Goal: Communication & Community: Answer question/provide support

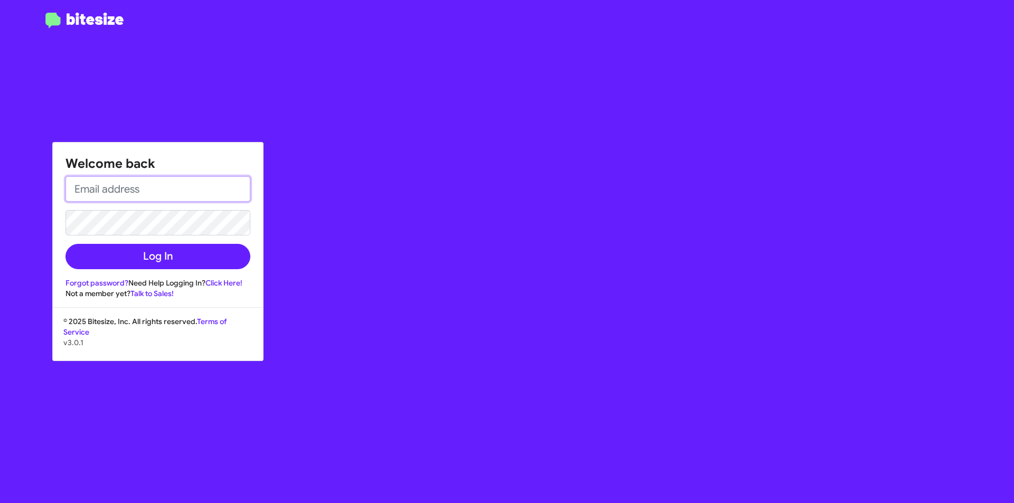
click at [207, 196] on input "email" at bounding box center [157, 188] width 185 height 25
type input "AVENTURA@OURISMANCARS.COM"
click at [65, 244] on button "Log In" at bounding box center [157, 256] width 185 height 25
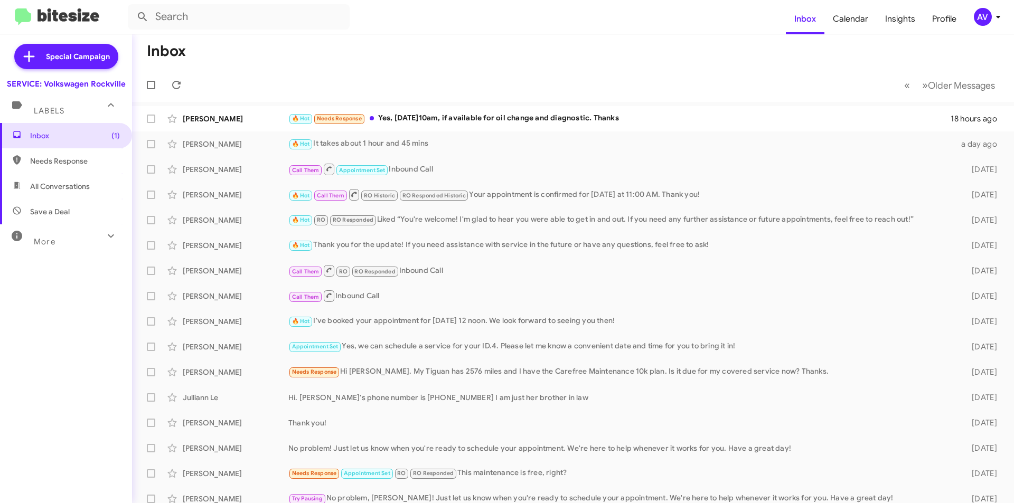
click at [993, 21] on icon at bounding box center [998, 17] width 13 height 13
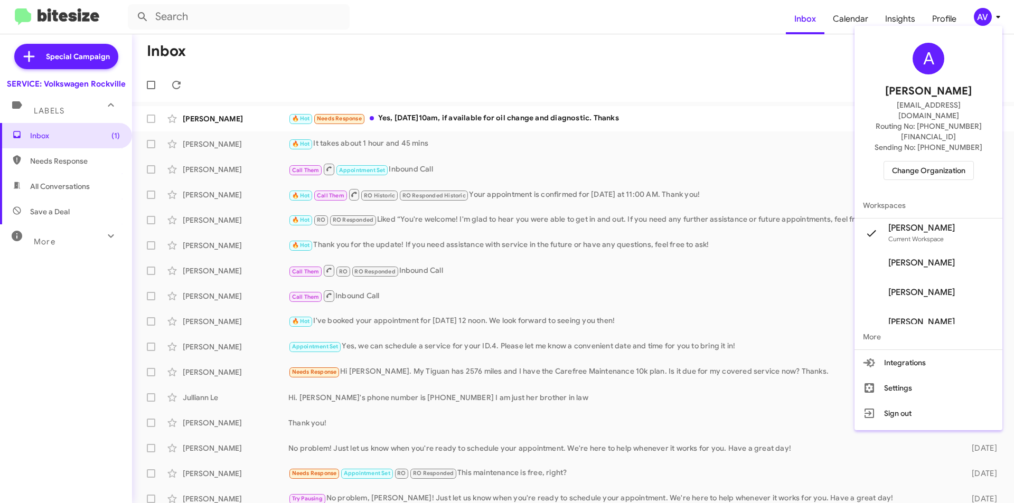
drag, startPoint x: 683, startPoint y: 82, endPoint x: 688, endPoint y: 79, distance: 6.6
click at [685, 80] on div at bounding box center [507, 251] width 1014 height 503
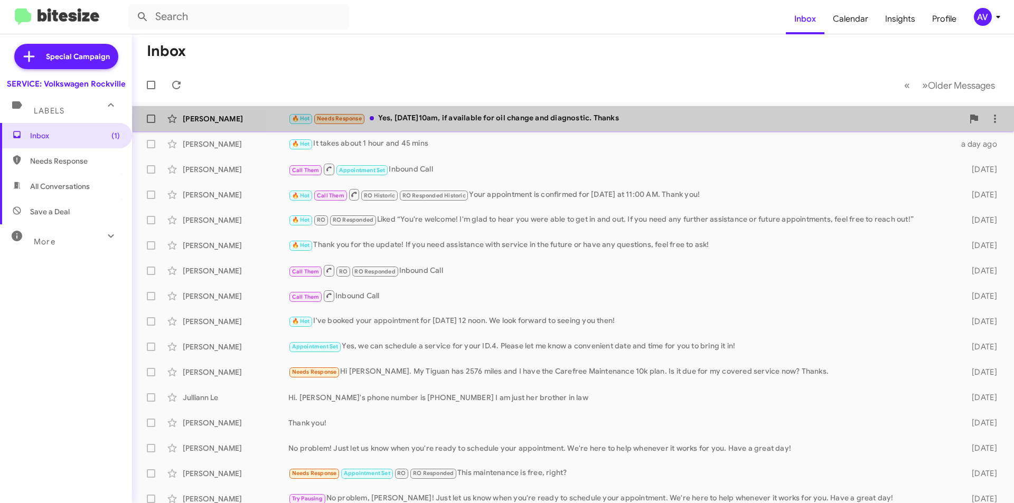
click at [725, 123] on div "🔥 Hot Needs Response Yes, sept 8 @10am, if available for oil change and diagnos…" at bounding box center [625, 118] width 675 height 12
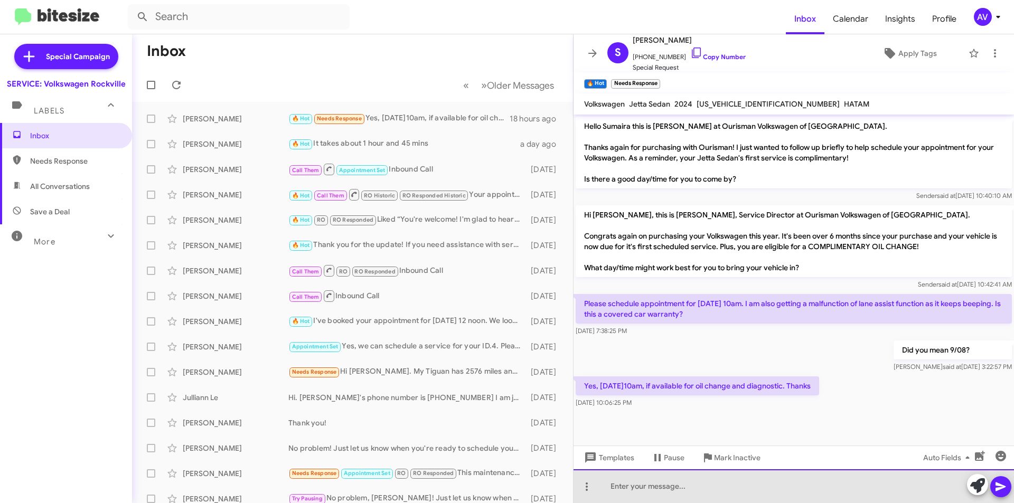
drag, startPoint x: 908, startPoint y: 498, endPoint x: 946, endPoint y: 494, distance: 38.2
click at [932, 497] on div at bounding box center [793, 486] width 440 height 34
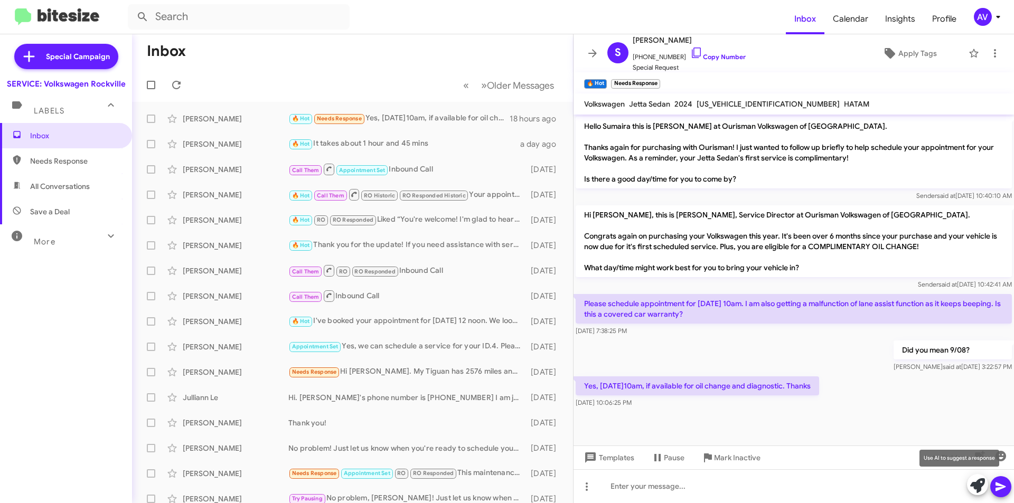
click at [980, 488] on icon at bounding box center [977, 485] width 15 height 15
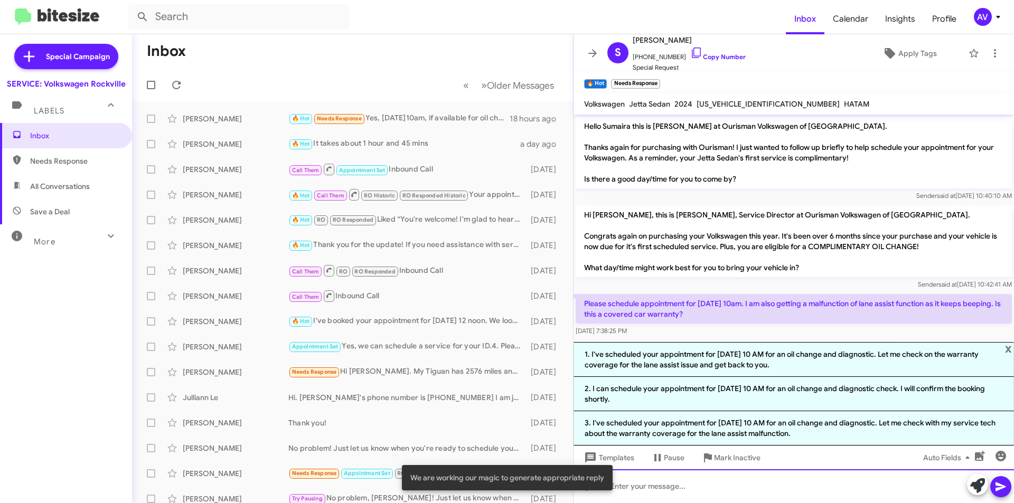
click at [742, 489] on div at bounding box center [793, 486] width 440 height 34
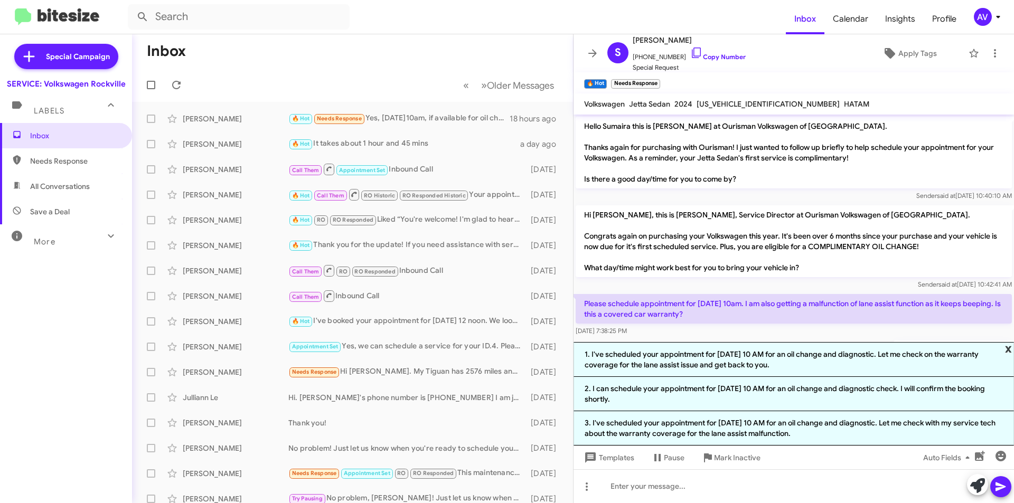
click at [1007, 350] on span "x" at bounding box center [1008, 348] width 7 height 13
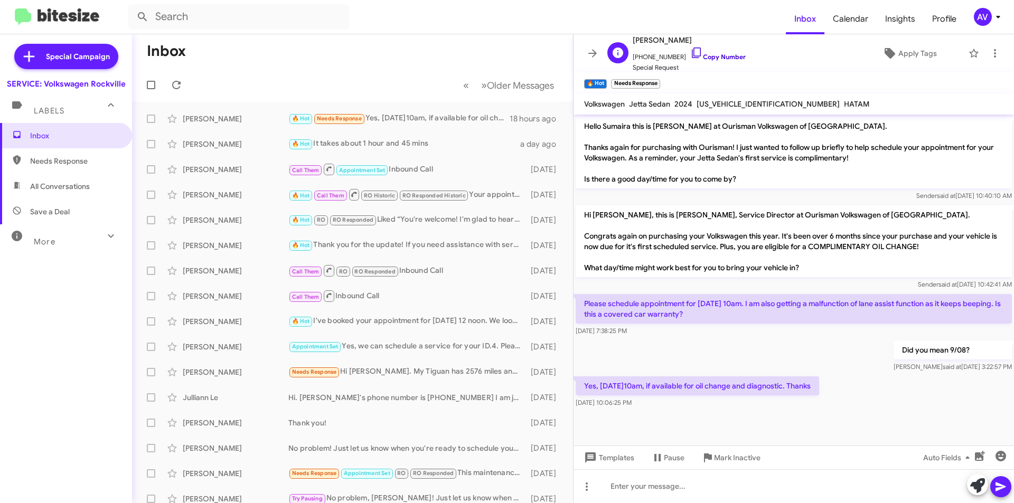
click at [692, 52] on icon at bounding box center [696, 53] width 9 height 11
click at [692, 54] on icon at bounding box center [696, 53] width 9 height 11
drag, startPoint x: 774, startPoint y: 302, endPoint x: 990, endPoint y: 303, distance: 215.9
click at [990, 303] on p "Please schedule appointment for 8/9 at 10am. I am also getting a malfunction of…" at bounding box center [793, 309] width 436 height 30
copy p "getting a malfunction of lane assist function as it keeps beeping"
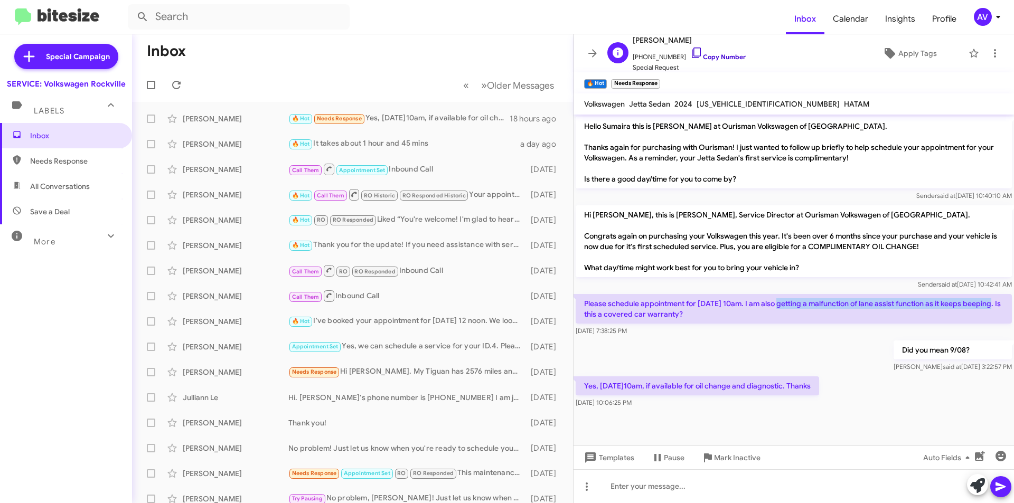
click at [690, 55] on icon at bounding box center [696, 52] width 13 height 13
copy p "getting a malfunction of lane assist function as it keeps beeping"
click at [605, 461] on span "Templates" at bounding box center [608, 457] width 52 height 19
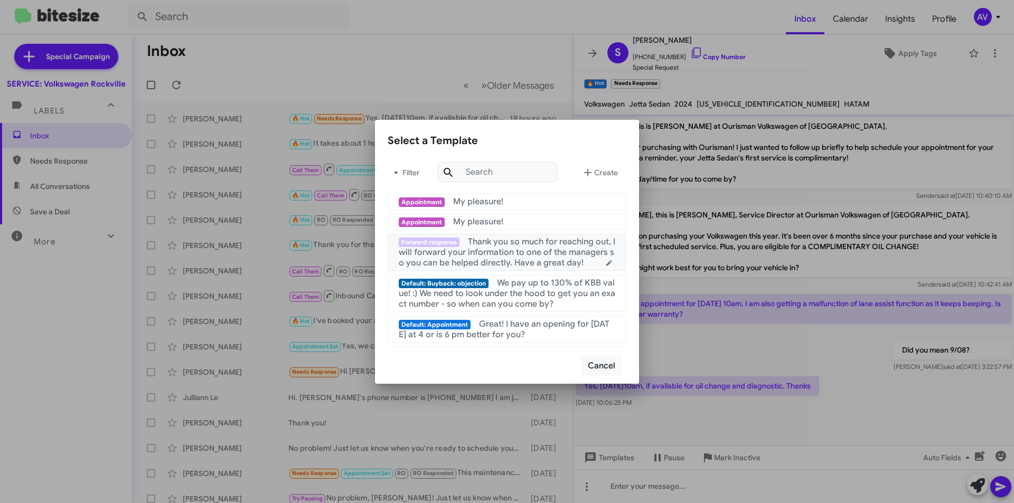
click at [498, 250] on span "Thank you so much for reaching out, I will forward your information to one of t…" at bounding box center [507, 253] width 216 height 32
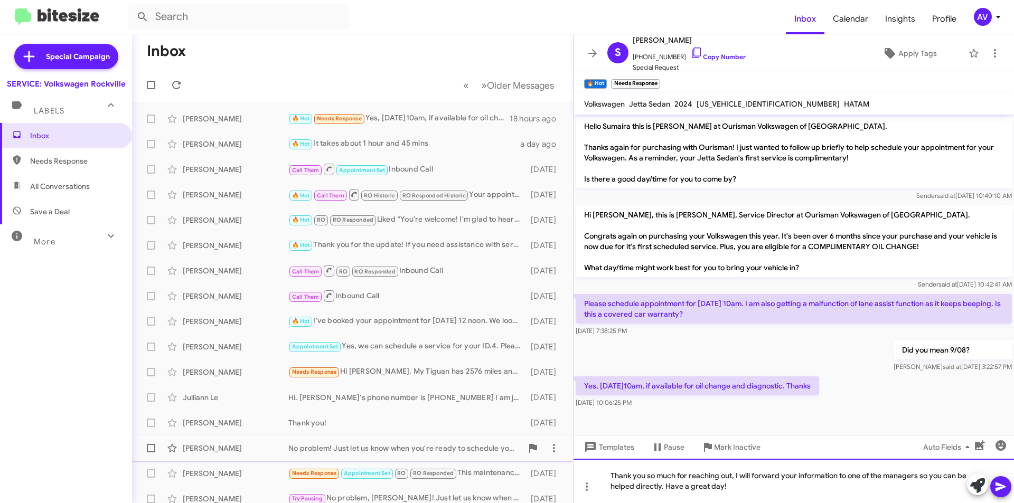
drag, startPoint x: 734, startPoint y: 476, endPoint x: 535, endPoint y: 457, distance: 199.9
click at [535, 457] on div "Inbox « Previous » Next Older Messages Sumaira Ahmed 🔥 Hot Needs Response Yes, …" at bounding box center [573, 268] width 882 height 469
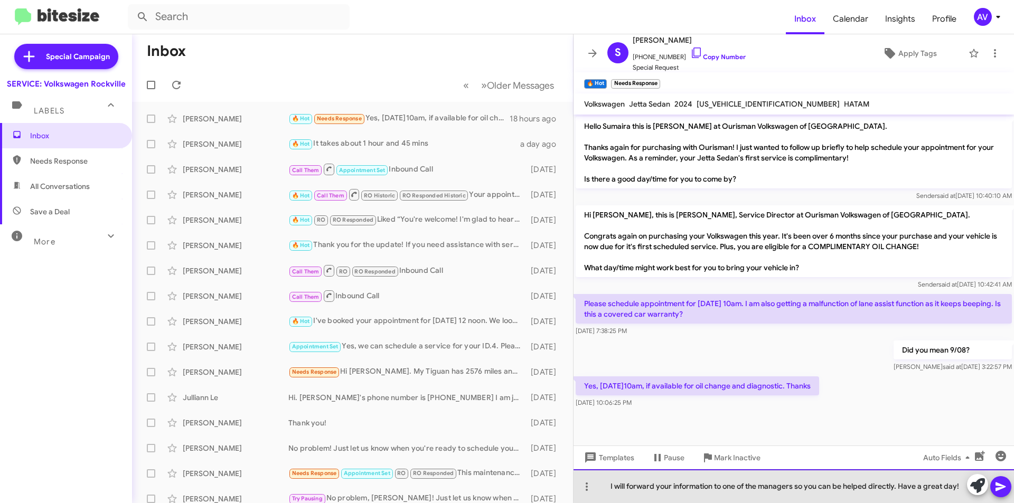
drag, startPoint x: 796, startPoint y: 487, endPoint x: 763, endPoint y: 495, distance: 33.7
click at [763, 495] on div "I will forward your information to one of the managers so you can be helped dir…" at bounding box center [793, 486] width 440 height 34
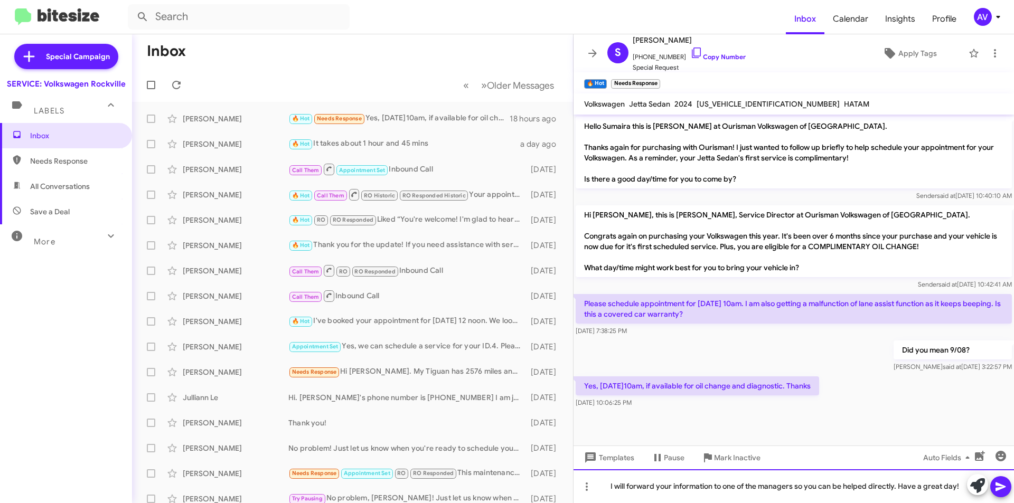
click at [835, 502] on div "I will forward your information to one of the managers so you can be helped dir…" at bounding box center [793, 486] width 440 height 34
drag, startPoint x: 808, startPoint y: 487, endPoint x: 975, endPoint y: 478, distance: 167.6
click at [975, 478] on div "I will forward your information to one of the managers so you can be helped dir…" at bounding box center [793, 486] width 440 height 34
drag, startPoint x: 796, startPoint y: 487, endPoint x: 762, endPoint y: 492, distance: 33.6
click at [762, 492] on div "I will forward your information to one of the managers so they can go ahead and…" at bounding box center [793, 486] width 440 height 34
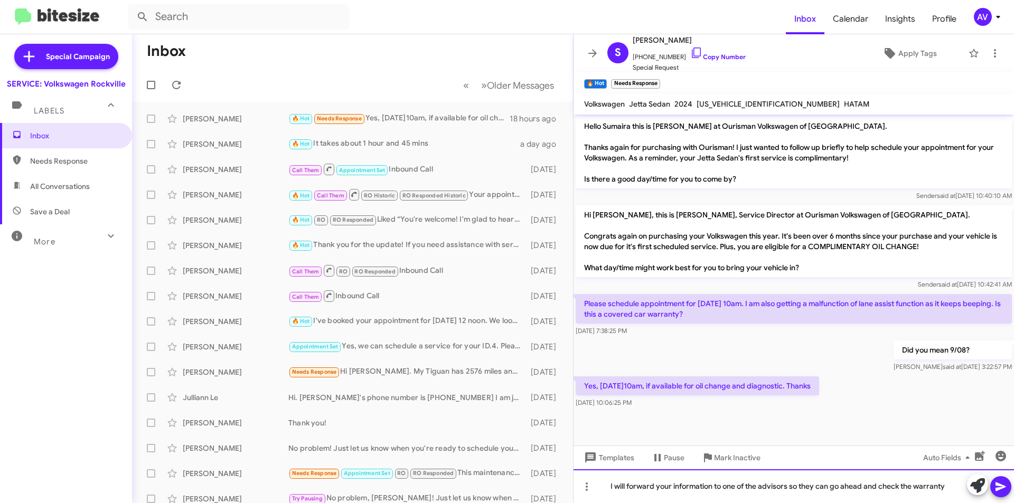
drag, startPoint x: 951, startPoint y: 490, endPoint x: 945, endPoint y: 502, distance: 12.5
click at [948, 497] on div "I will forward your information to one of the advisors so they can go ahead and…" at bounding box center [793, 486] width 440 height 34
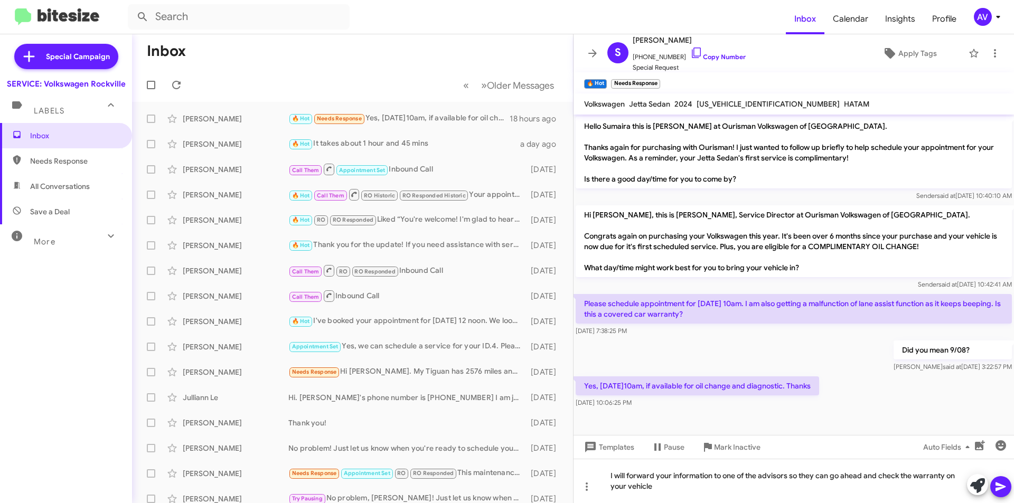
click at [999, 485] on icon at bounding box center [1000, 487] width 10 height 9
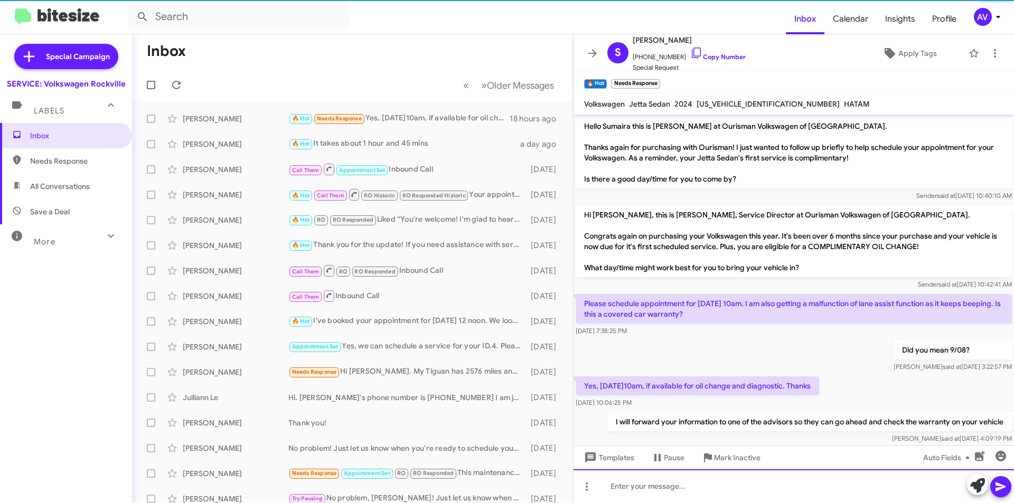
scroll to position [16, 0]
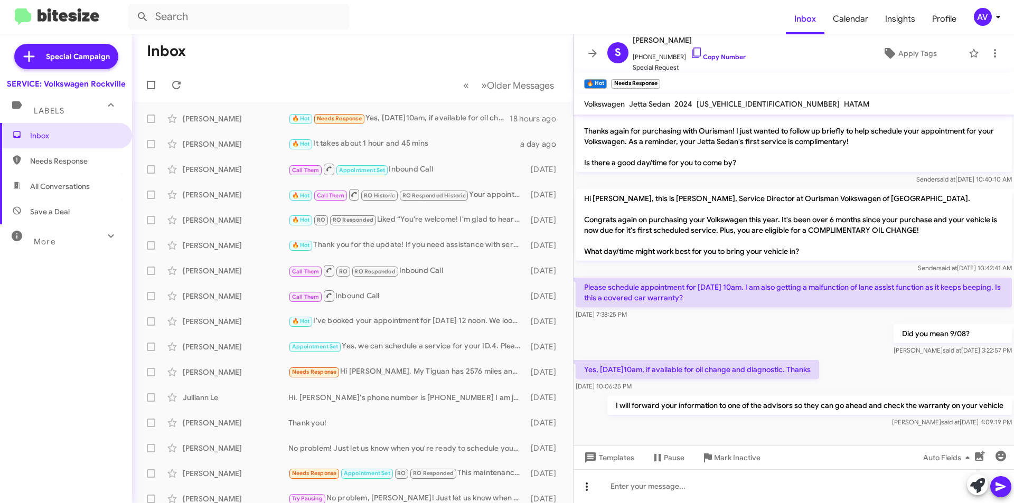
click at [588, 486] on icon at bounding box center [586, 486] width 13 height 13
click at [606, 468] on button "note" at bounding box center [608, 459] width 65 height 25
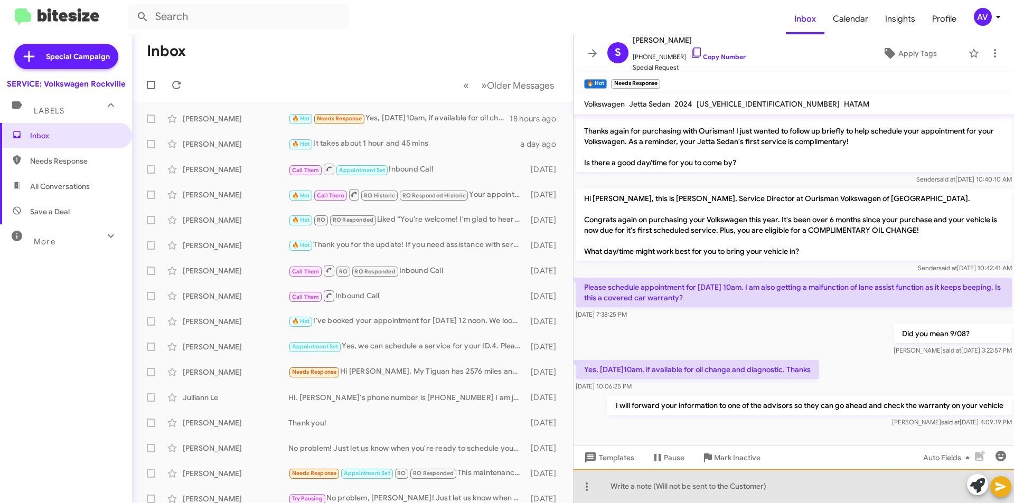
click at [615, 487] on div at bounding box center [793, 486] width 440 height 34
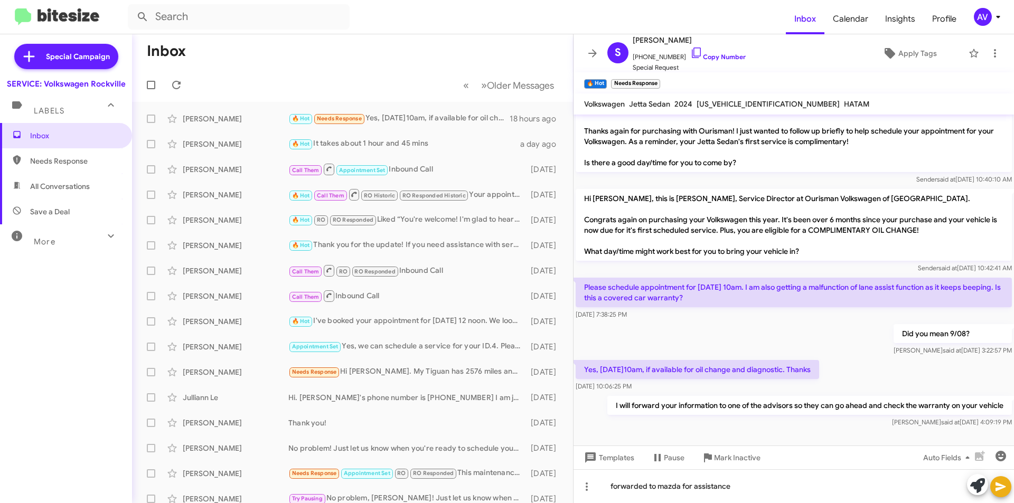
click at [998, 484] on icon at bounding box center [1000, 487] width 10 height 9
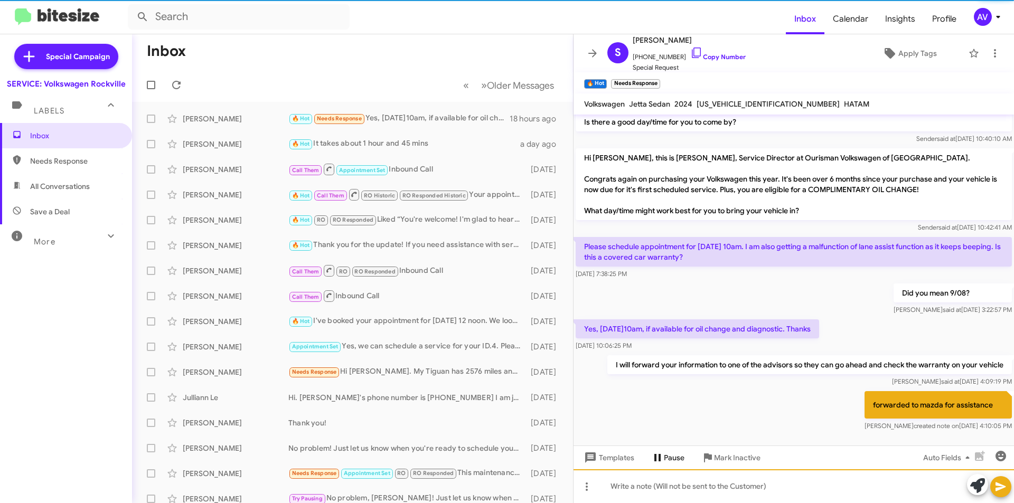
scroll to position [63, 0]
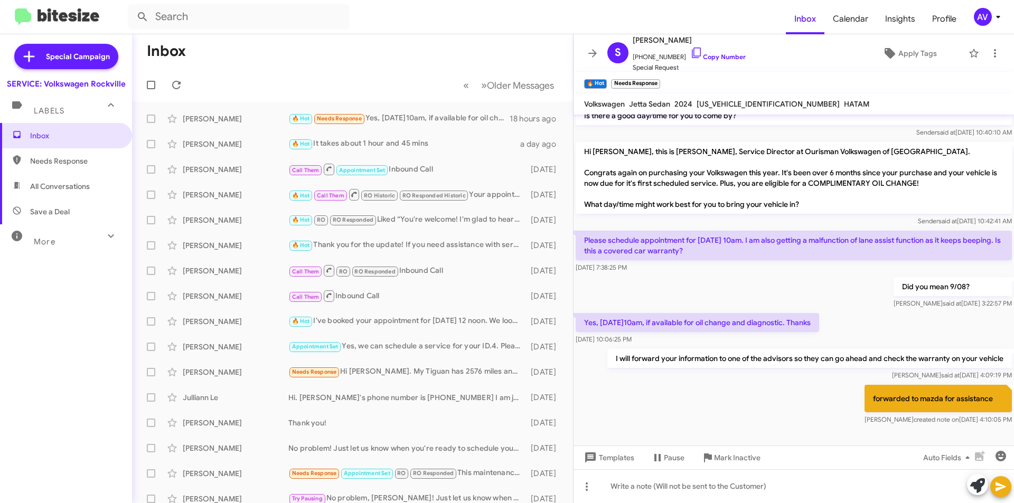
click at [987, 13] on div "AV" at bounding box center [983, 17] width 18 height 18
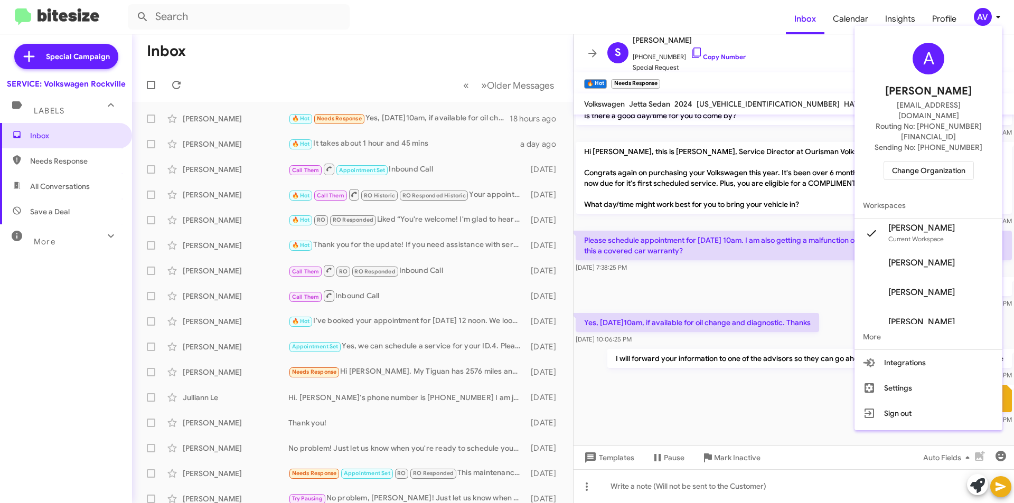
click at [927, 162] on span "Change Organization" at bounding box center [928, 171] width 73 height 18
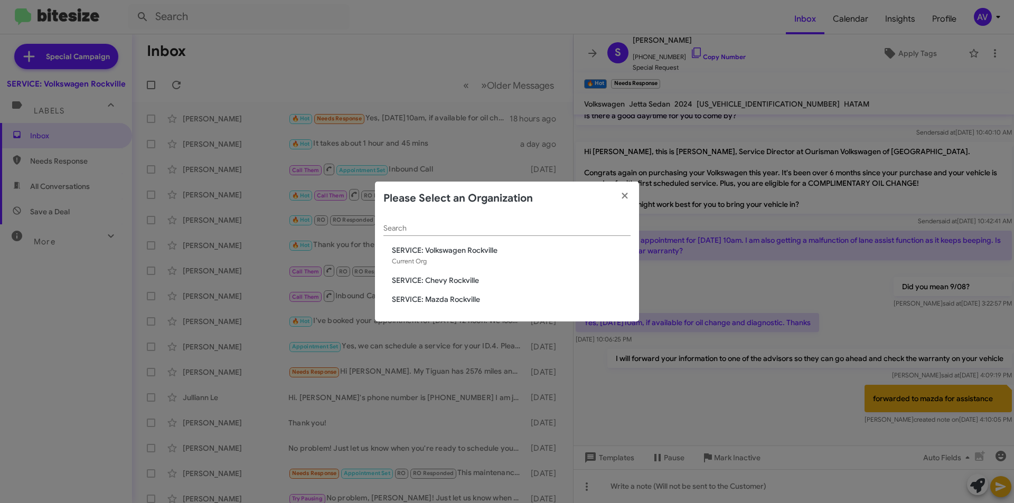
click at [471, 294] on div "Search SERVICE: Volkswagen Rockville Current Org SERVICE: Chevy Rockville SERVI…" at bounding box center [507, 268] width 264 height 107
click at [471, 297] on span "SERVICE: Mazda Rockville" at bounding box center [511, 299] width 239 height 11
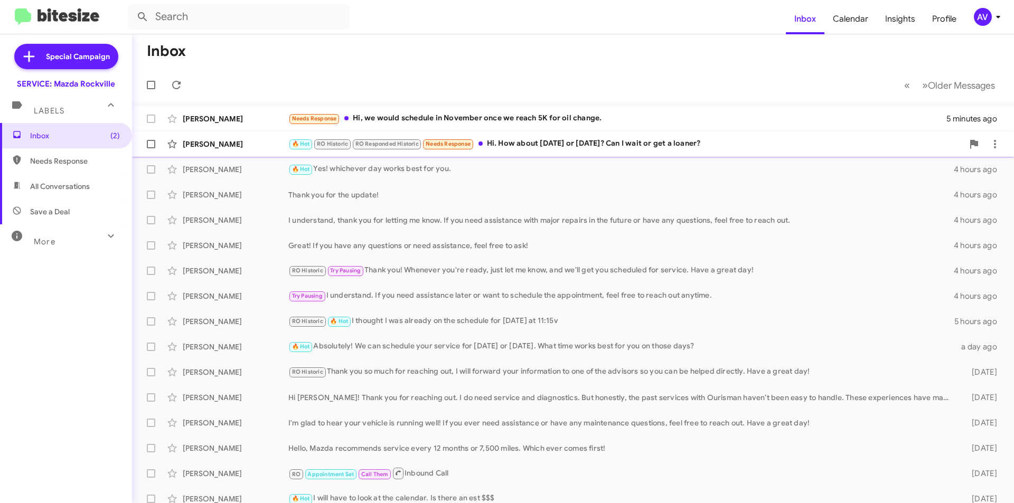
click at [549, 146] on div "🔥 Hot RO Historic RO Responded Historic Needs Response Hi. How about next Wedne…" at bounding box center [625, 144] width 675 height 12
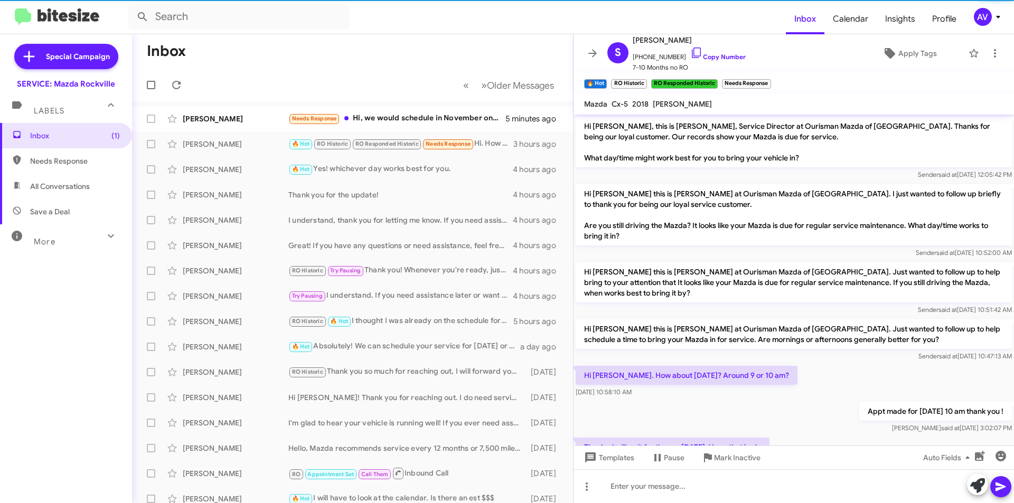
scroll to position [155, 0]
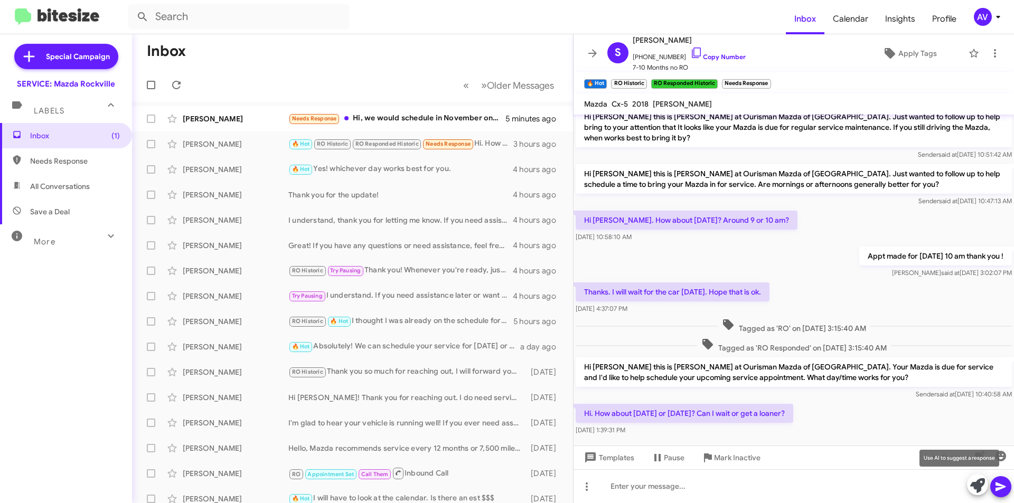
click at [970, 483] on icon at bounding box center [977, 485] width 15 height 15
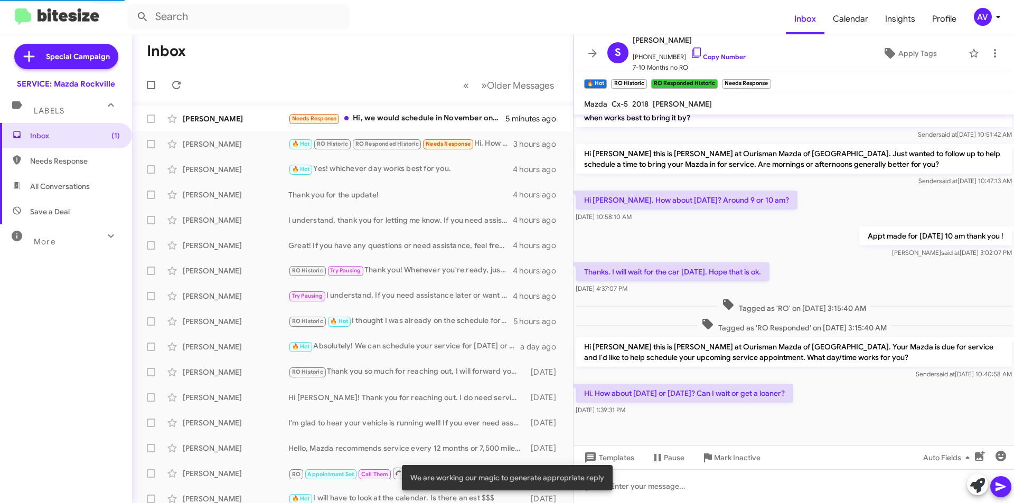
scroll to position [176, 0]
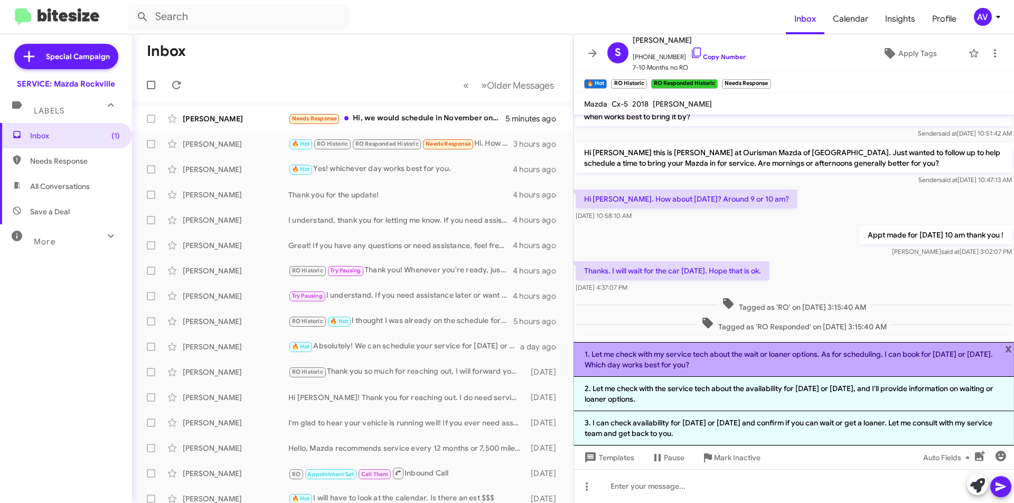
click at [907, 366] on li "1. Let me check with my service tech about the wait or loaner options. As for s…" at bounding box center [793, 359] width 440 height 35
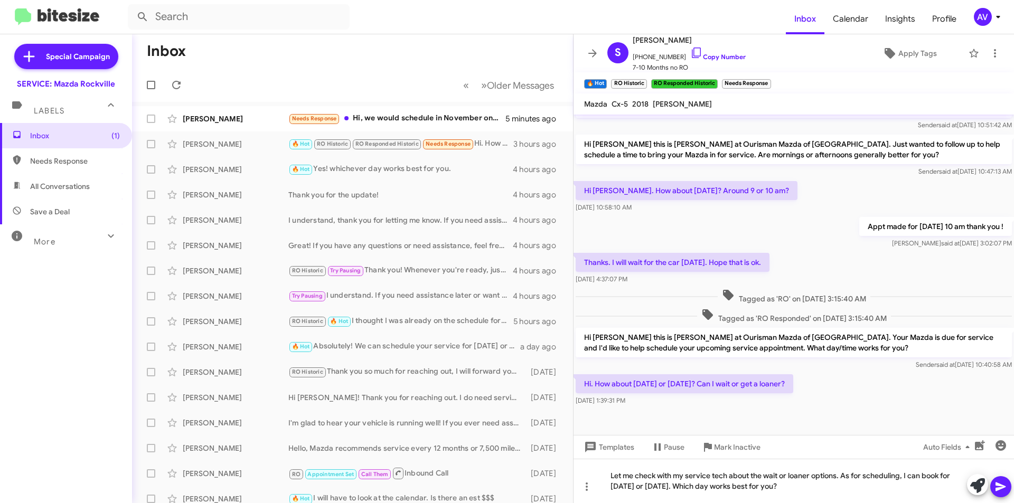
scroll to position [187, 0]
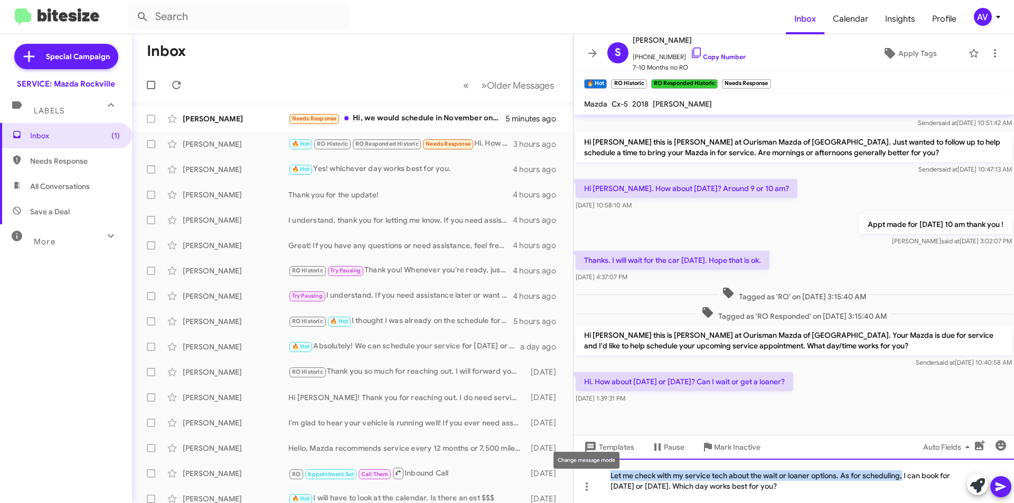
drag, startPoint x: 904, startPoint y: 478, endPoint x: 593, endPoint y: 459, distance: 311.0
click at [593, 459] on body "Inbox Calendar Insights Profile AV Special Campaign SERVICE: Mazda Rockville La…" at bounding box center [507, 251] width 1014 height 503
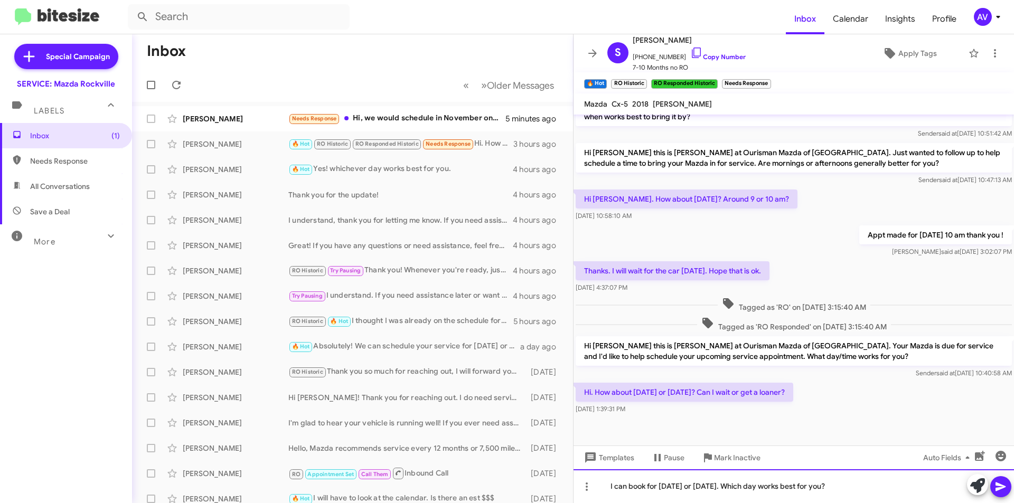
scroll to position [176, 0]
click at [867, 486] on div "I can book for Wednesday or Thursday. Which day works best for you?" at bounding box center [793, 486] width 440 height 34
click at [610, 487] on div "I can book for Wednesday or Thursday. Which day works best for you?" at bounding box center [793, 486] width 440 height 34
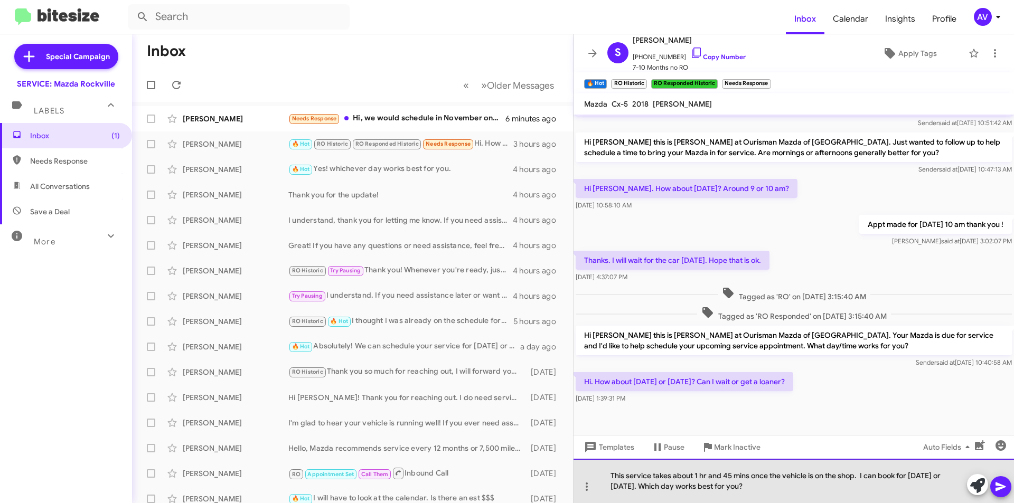
drag, startPoint x: 615, startPoint y: 477, endPoint x: 604, endPoint y: 496, distance: 21.6
click at [608, 490] on div "This service takes about 1 hr and 45 mins once the vehicle is on the shop. I ca…" at bounding box center [793, 481] width 440 height 44
click at [606, 475] on div "This service takes about 1 hr and 45 mins once the vehicle is on the shop. I ca…" at bounding box center [793, 481] width 440 height 44
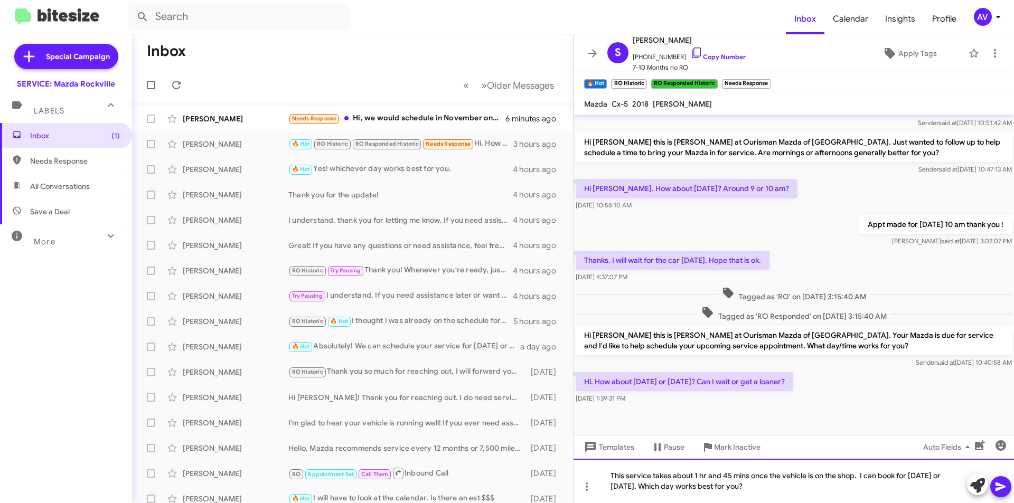
click at [613, 475] on div "This service takes about 1 hr and 45 mins once the vehicle is on the shop. I ca…" at bounding box center [793, 481] width 440 height 44
click at [608, 477] on div "This service takes about 1 hr and 45 mins once the vehicle is on the shop. I ca…" at bounding box center [793, 481] width 440 height 44
click at [743, 486] on div "Yes you can wait, This service takes about 1 hr and 45 mins once the vehicle is…" at bounding box center [793, 481] width 440 height 44
click at [994, 483] on icon at bounding box center [1000, 486] width 13 height 13
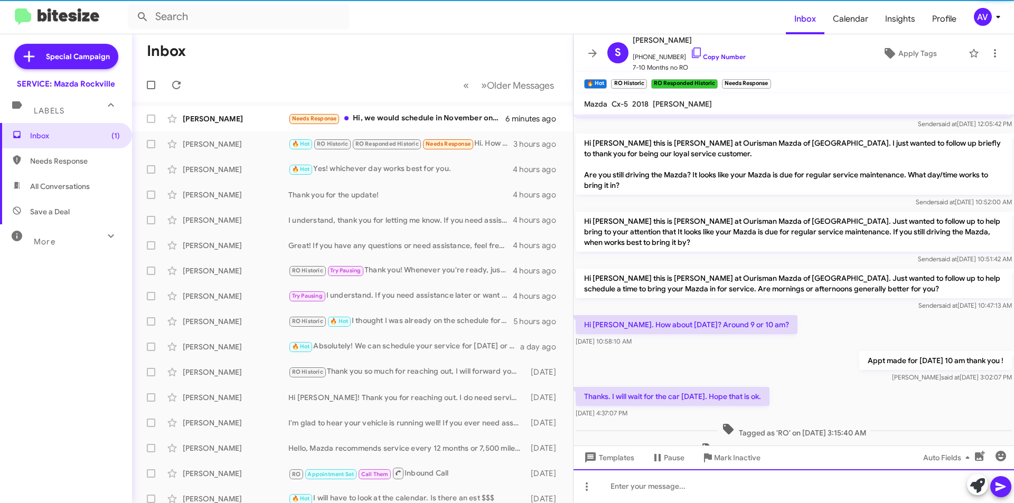
scroll to position [53, 0]
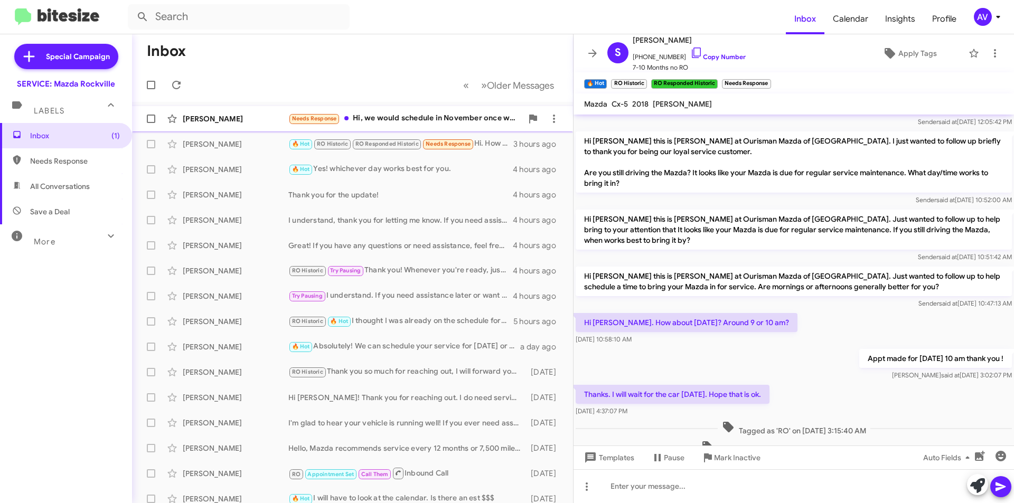
click at [468, 118] on div "Needs Response Hi, we would schedule in November once we reach 5K for oil chang…" at bounding box center [405, 118] width 234 height 12
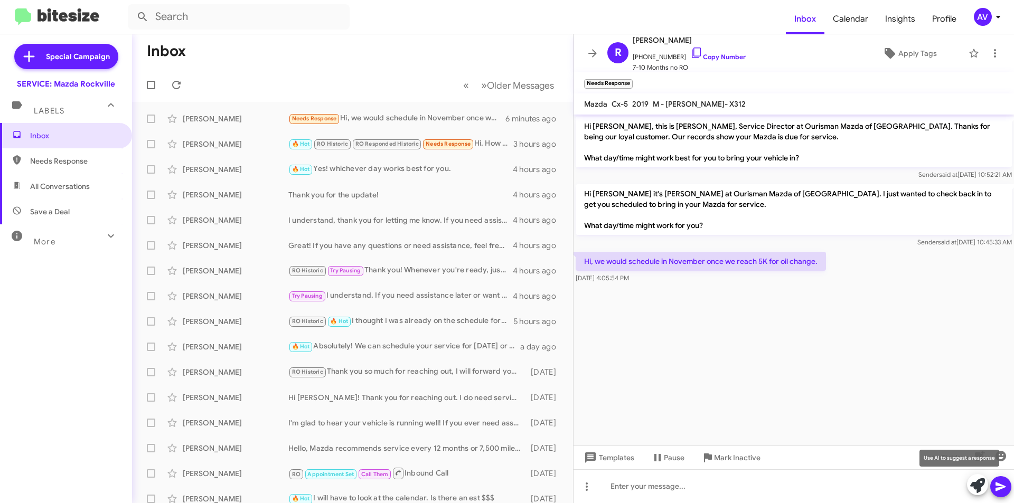
click at [973, 487] on icon at bounding box center [977, 485] width 15 height 15
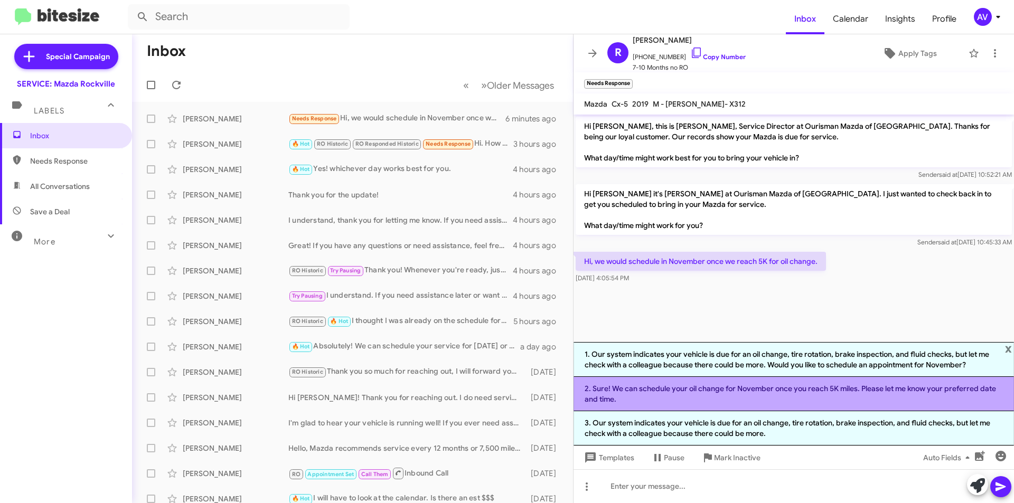
click at [680, 403] on li "2. Sure! We can schedule your oil change for November once you reach 5K miles. …" at bounding box center [793, 394] width 440 height 34
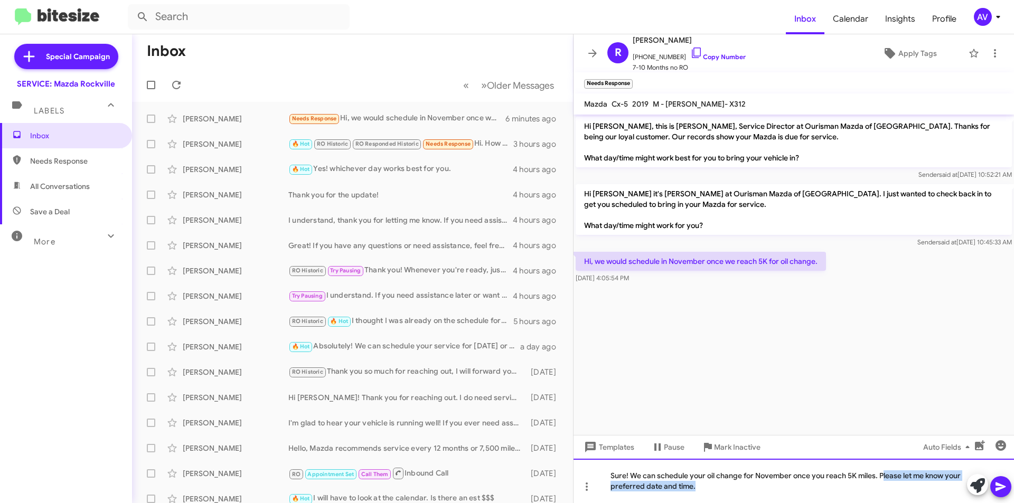
drag, startPoint x: 886, startPoint y: 481, endPoint x: 895, endPoint y: 511, distance: 31.3
click at [895, 503] on html "Inbox Calendar Insights Profile AV Special Campaign SERVICE: Mazda Rockville La…" at bounding box center [507, 251] width 1014 height 503
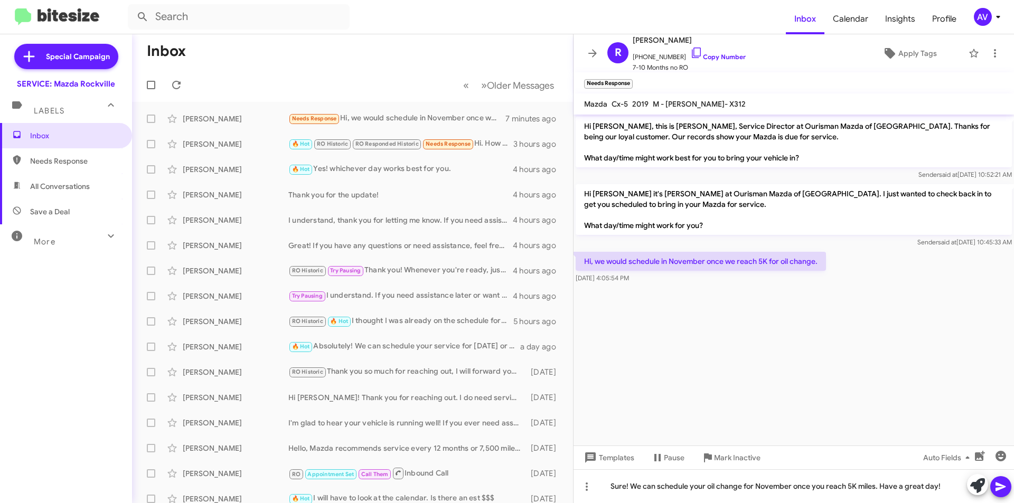
click at [1005, 487] on icon at bounding box center [1000, 486] width 13 height 13
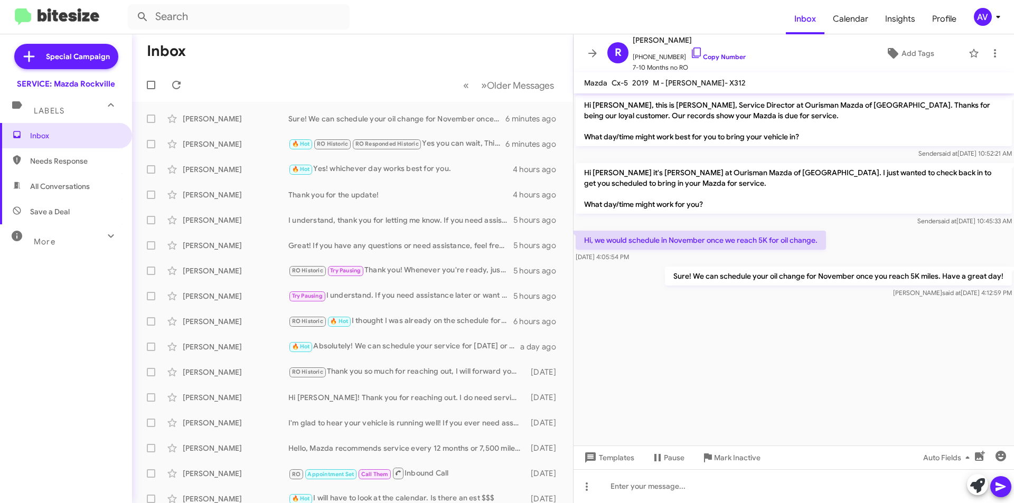
click at [984, 14] on div "AV" at bounding box center [983, 17] width 18 height 18
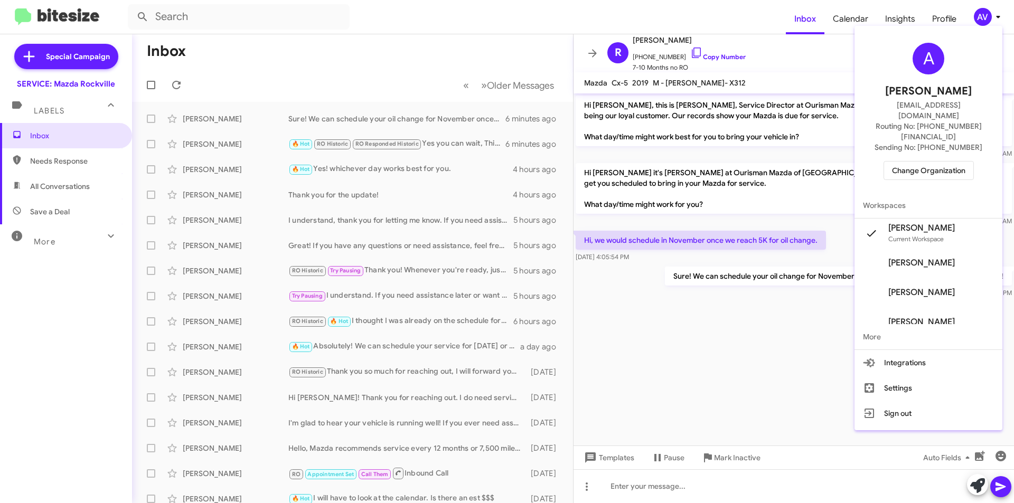
click at [919, 162] on span "Change Organization" at bounding box center [928, 171] width 73 height 18
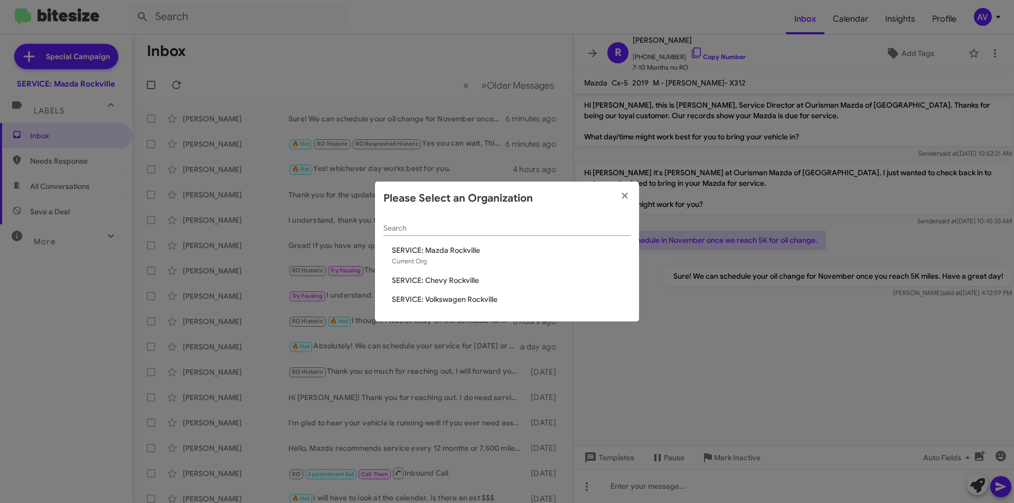
click at [438, 282] on span "SERVICE: Chevy Rockville" at bounding box center [511, 280] width 239 height 11
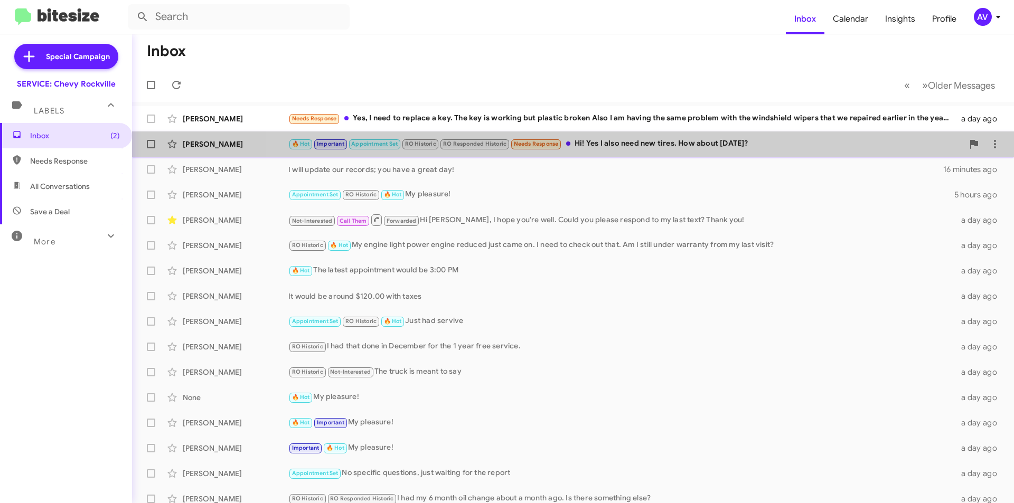
click at [640, 150] on div "[PERSON_NAME] 🔥 Hot Important Appointment Set RO Historic RO Responded Historic…" at bounding box center [572, 144] width 865 height 21
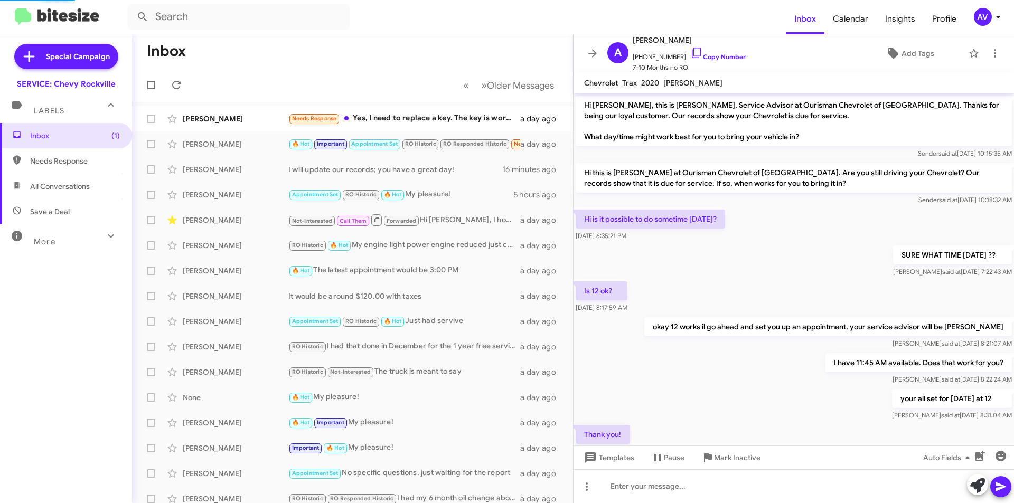
scroll to position [273, 0]
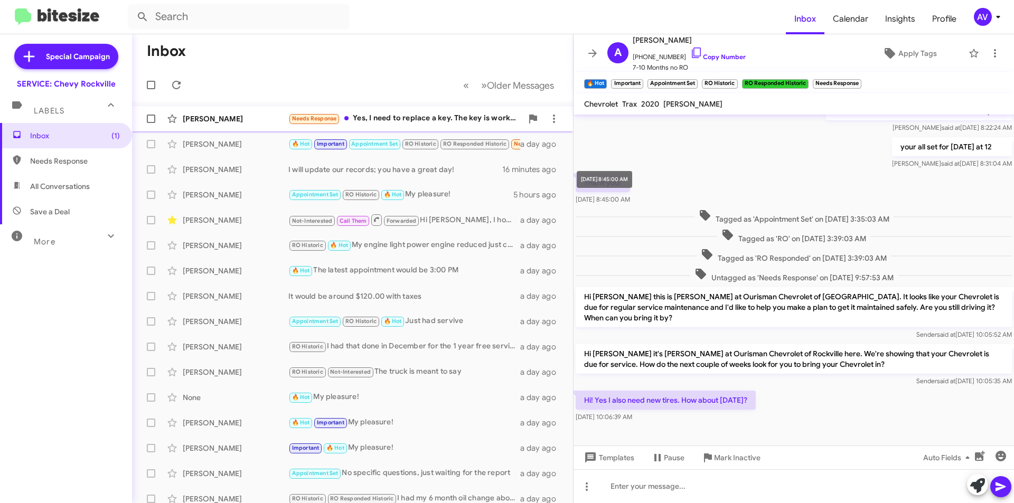
drag, startPoint x: 607, startPoint y: 186, endPoint x: 450, endPoint y: 120, distance: 169.6
click at [450, 120] on div "Needs Response Yes, I need to replace a key. The key is working but plastic bro…" at bounding box center [405, 118] width 234 height 12
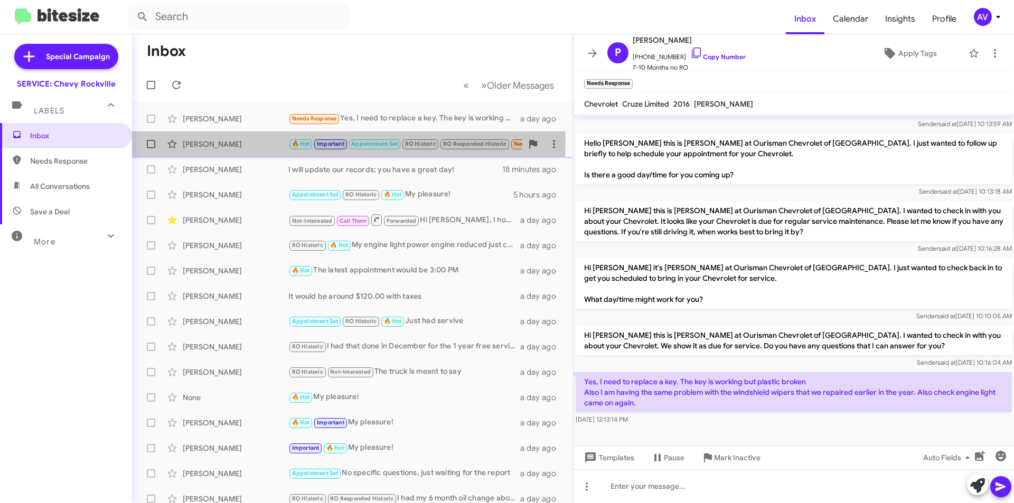
click at [237, 140] on div "[PERSON_NAME]" at bounding box center [236, 144] width 106 height 11
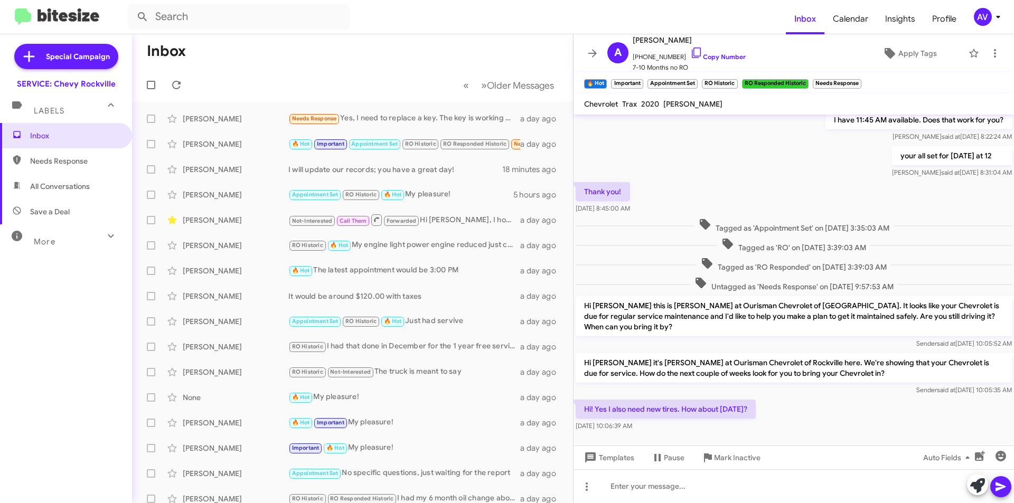
scroll to position [294, 0]
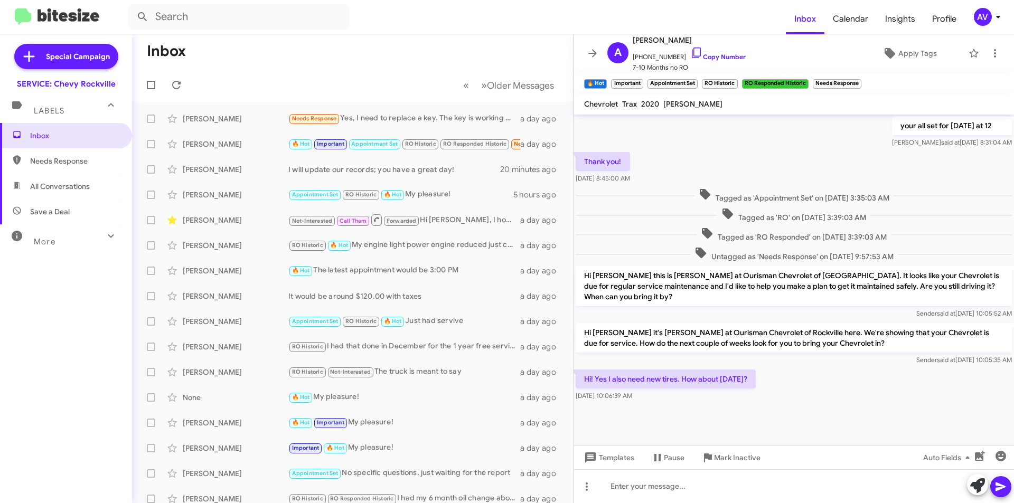
click at [622, 468] on div "Templates Pause Mark Inactive Auto Fields" at bounding box center [793, 458] width 440 height 24
click at [624, 461] on span "Templates" at bounding box center [608, 457] width 52 height 19
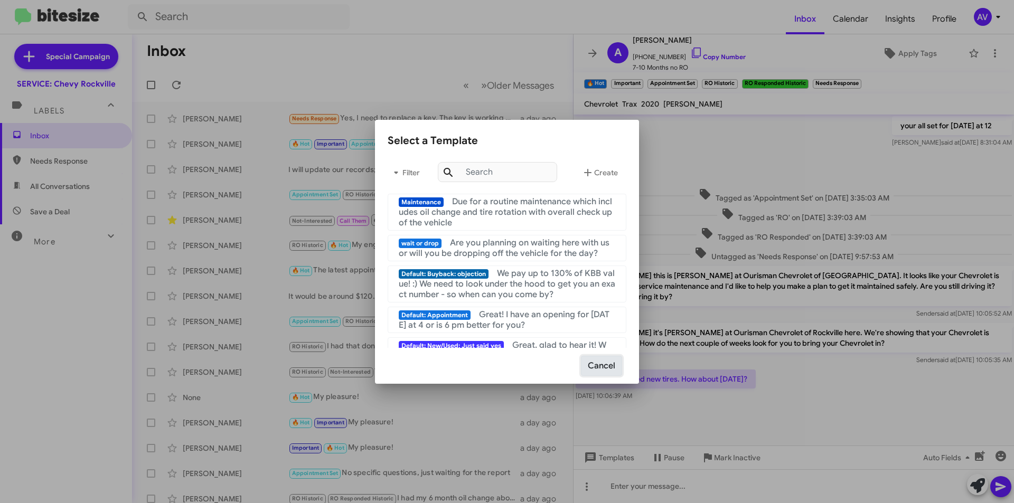
click at [608, 365] on button "Cancel" at bounding box center [601, 366] width 41 height 20
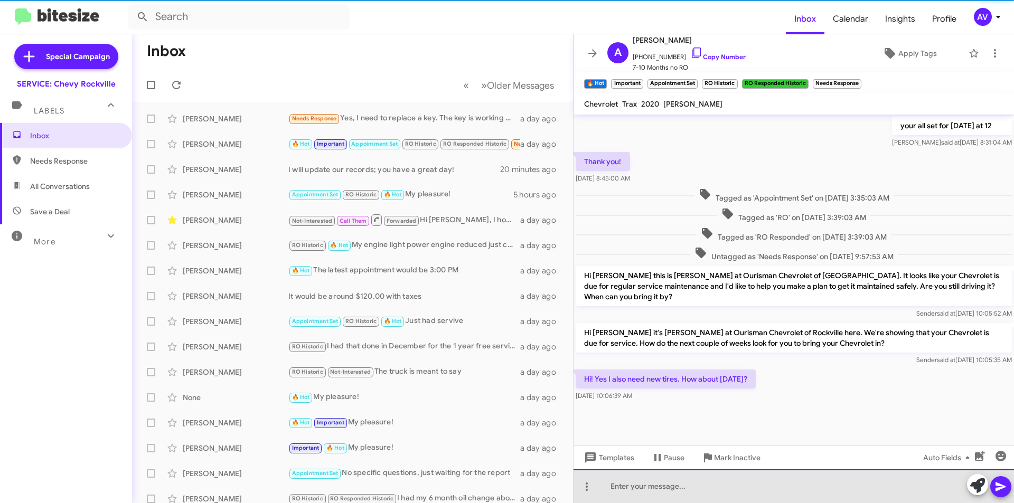
click at [651, 488] on div at bounding box center [793, 486] width 440 height 34
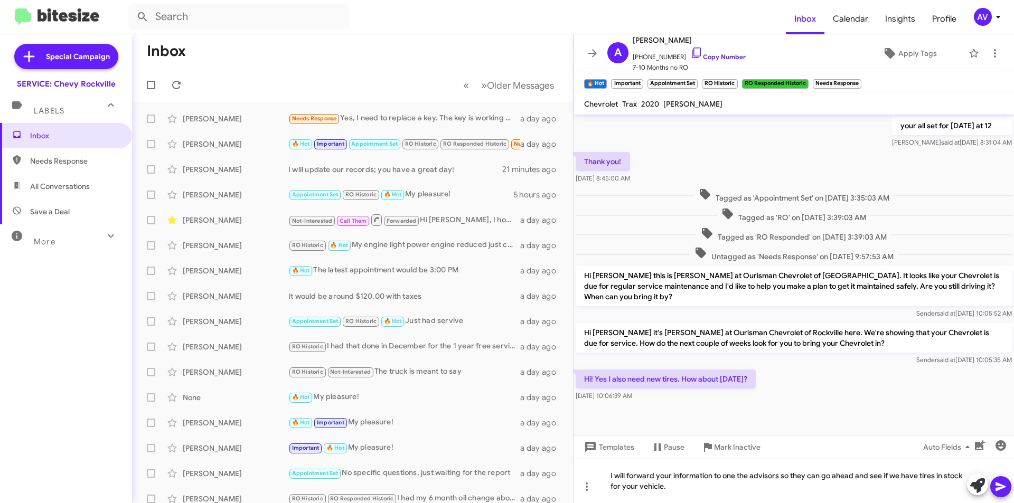
click at [1006, 488] on icon at bounding box center [1000, 486] width 13 height 13
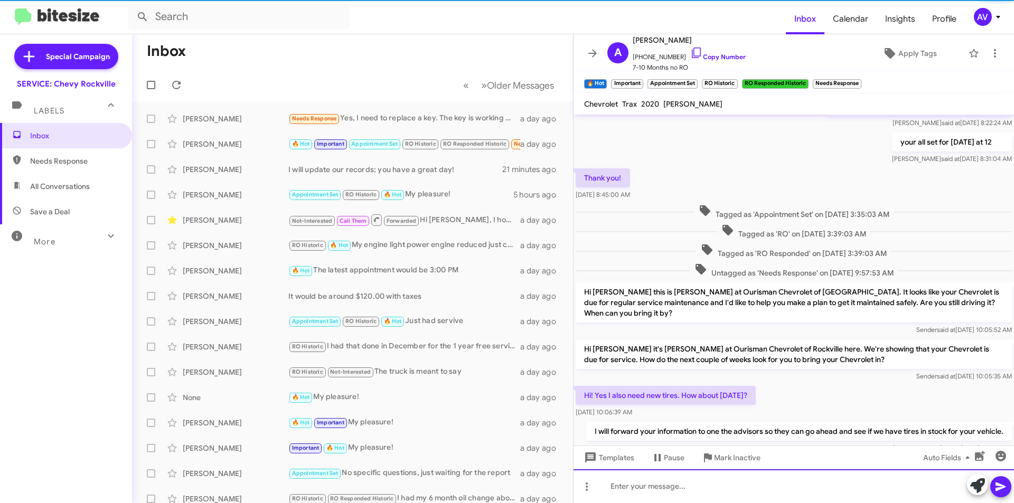
scroll to position [333, 0]
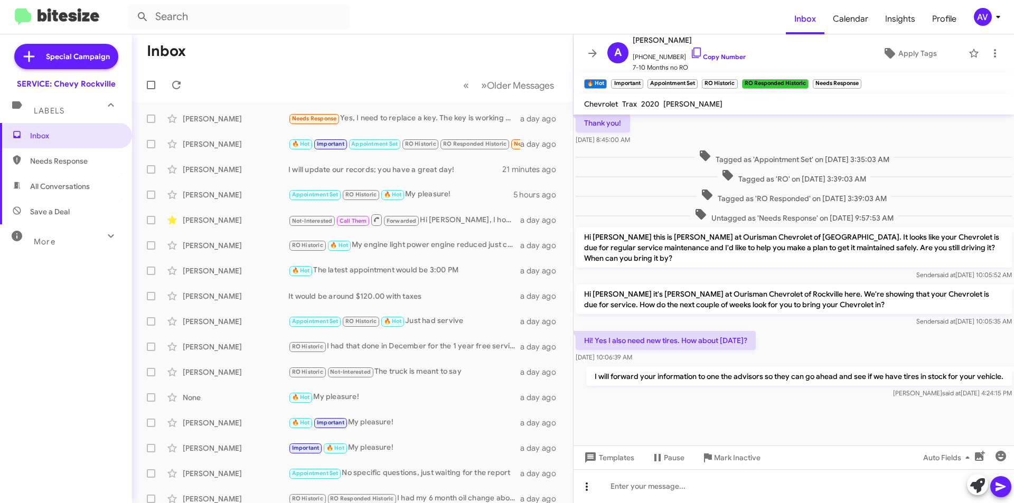
click at [592, 490] on icon at bounding box center [586, 486] width 13 height 13
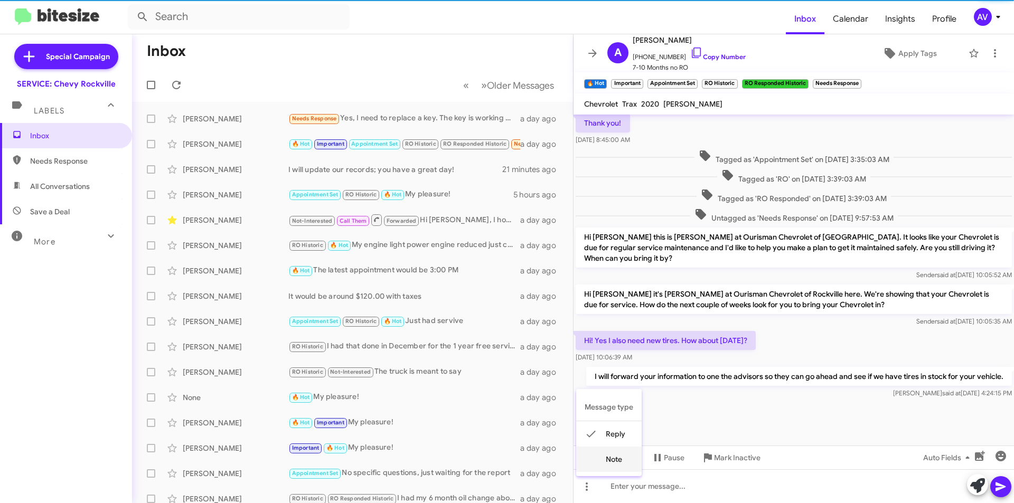
click at [621, 464] on button "note" at bounding box center [608, 459] width 65 height 25
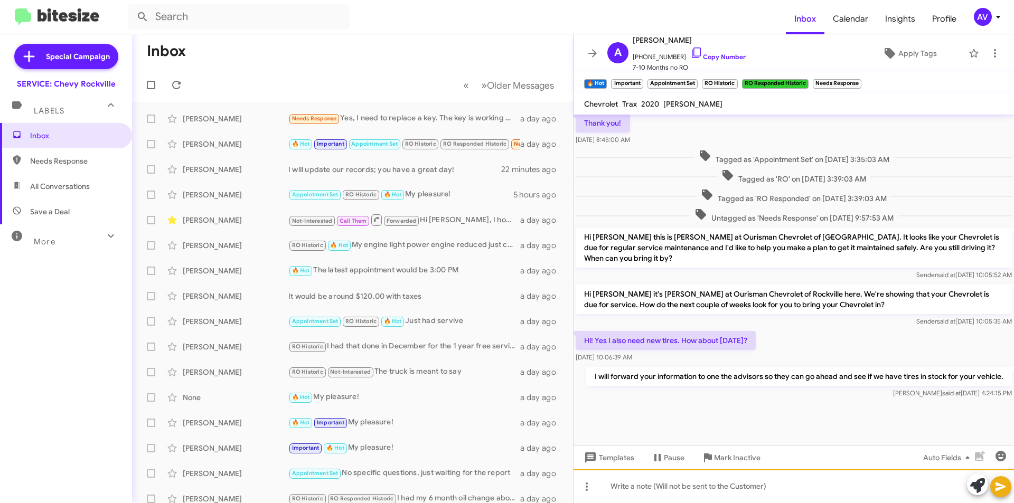
click at [617, 490] on div at bounding box center [793, 486] width 440 height 34
click at [1003, 485] on icon at bounding box center [1000, 486] width 13 height 13
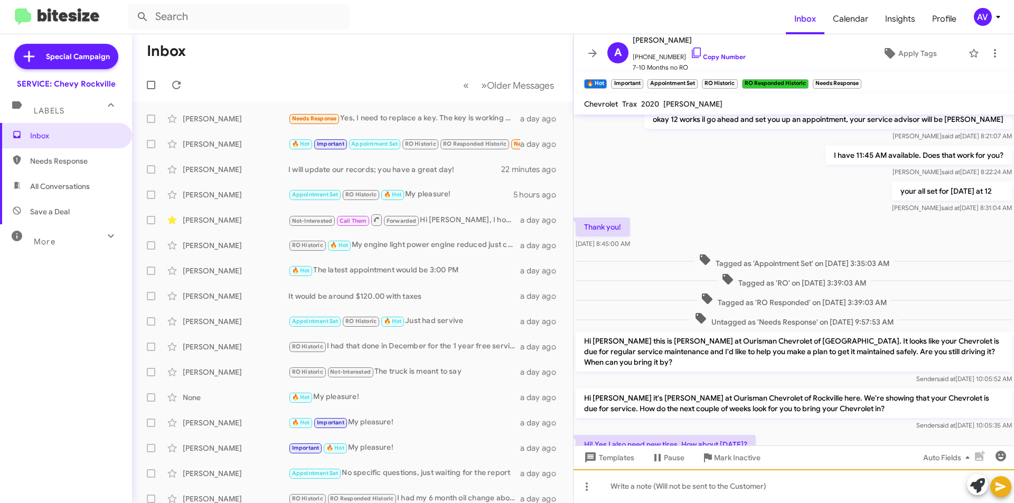
scroll to position [380, 0]
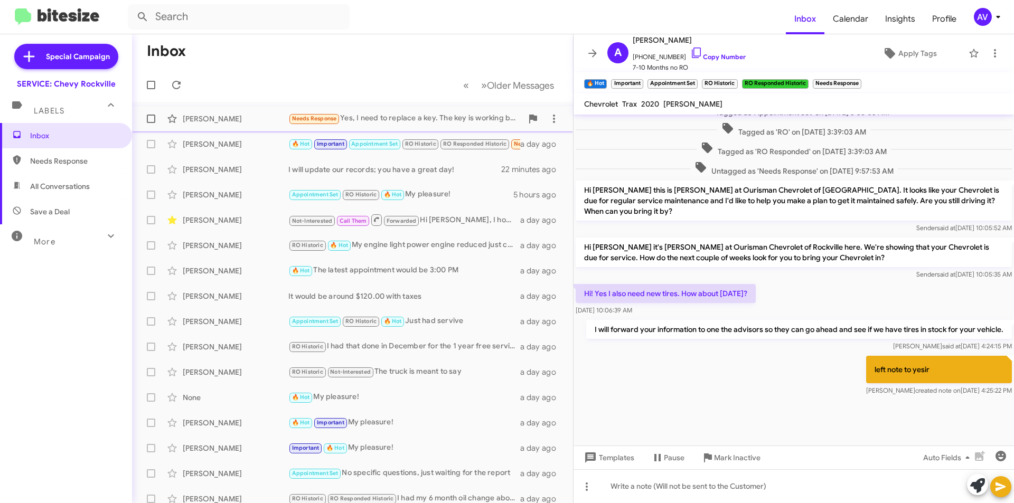
click at [356, 115] on div "Needs Response Yes, I need to replace a key. The key is working but plastic bro…" at bounding box center [405, 118] width 234 height 12
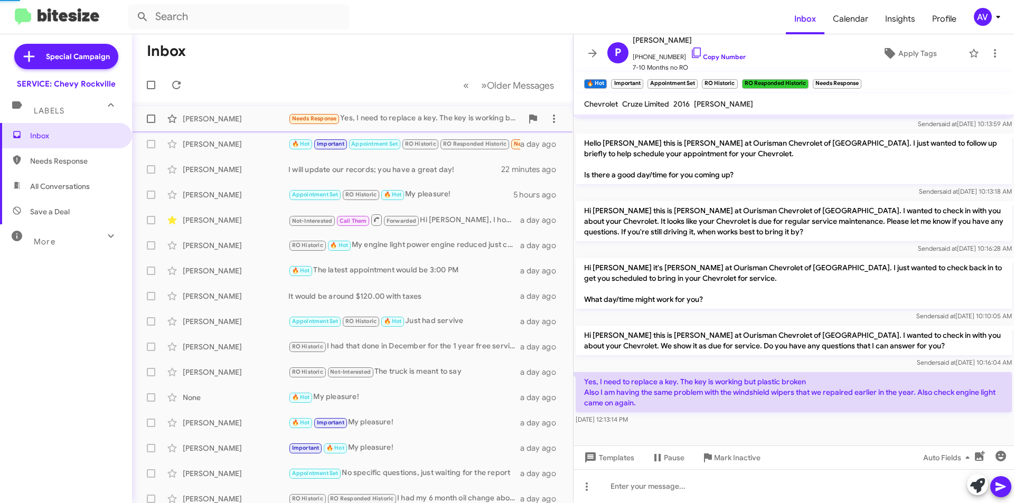
scroll to position [129, 0]
click at [416, 120] on div "Needs Response Yes, I need to replace a key. The key is working but plastic bro…" at bounding box center [405, 118] width 234 height 12
click at [249, 142] on div "[PERSON_NAME]" at bounding box center [236, 144] width 106 height 11
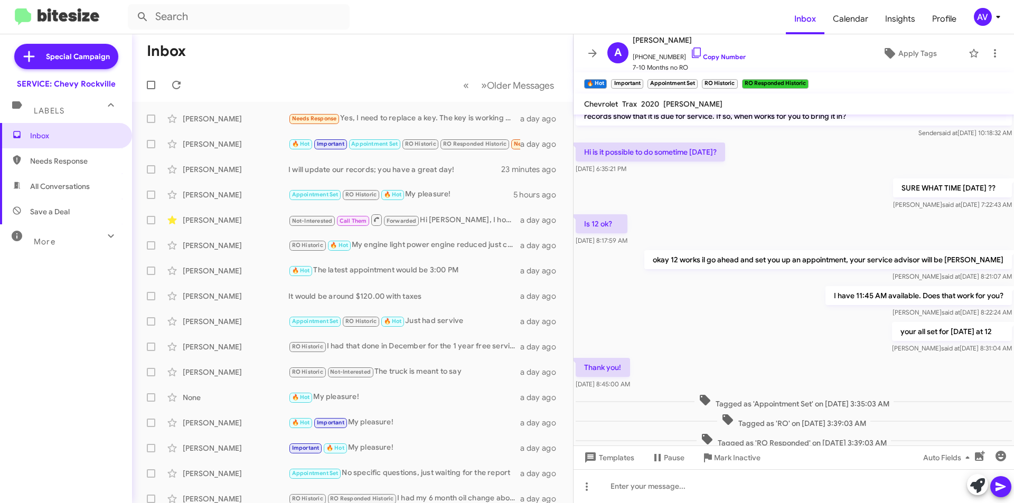
scroll to position [380, 0]
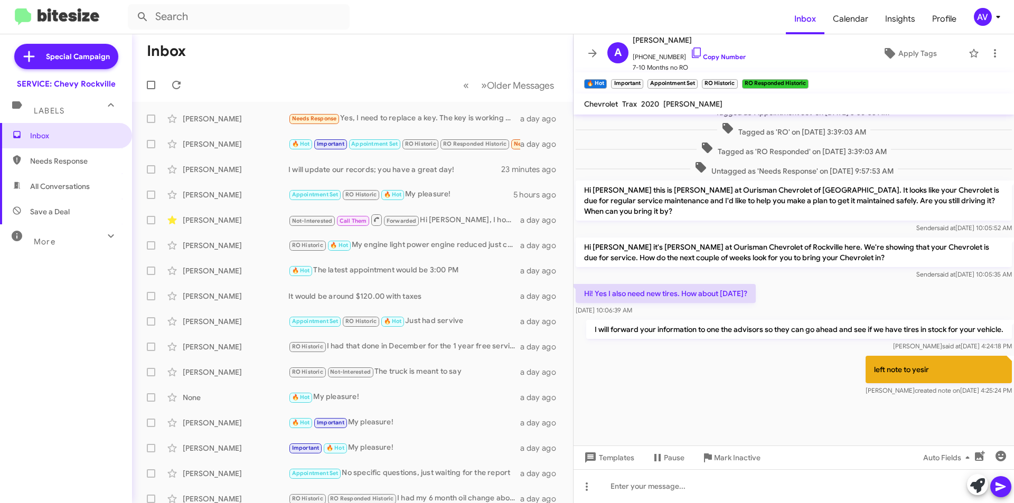
click at [720, 327] on p "I will forward your information to one the advisors so they can go ahead and se…" at bounding box center [799, 329] width 426 height 19
copy p "I will forward your information to one the advisors so they can go ahead and se…"
click at [253, 148] on div "[PERSON_NAME]" at bounding box center [236, 144] width 106 height 11
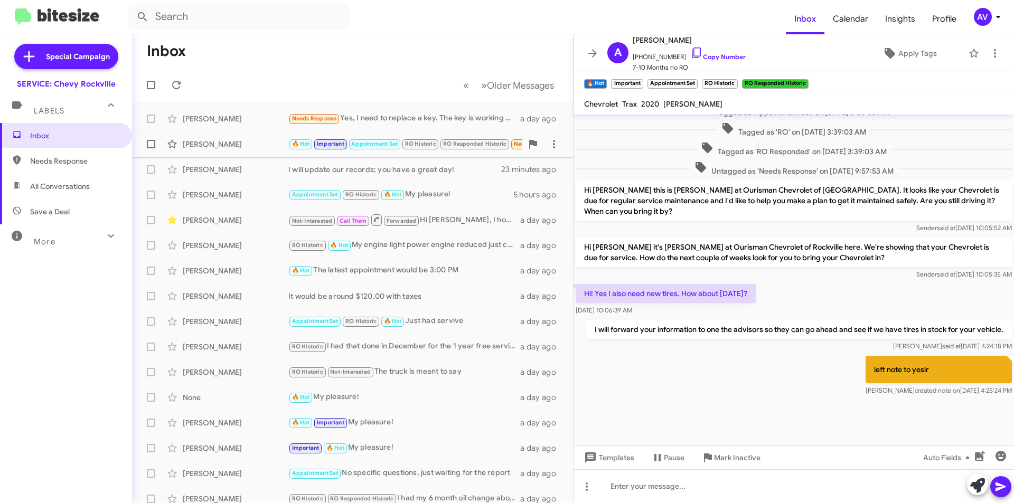
click at [243, 146] on div "[PERSON_NAME]" at bounding box center [236, 144] width 106 height 11
click at [248, 125] on div "Patricia Britton Needs Response Yes, I need to replace a key. The key is workin…" at bounding box center [352, 118] width 424 height 21
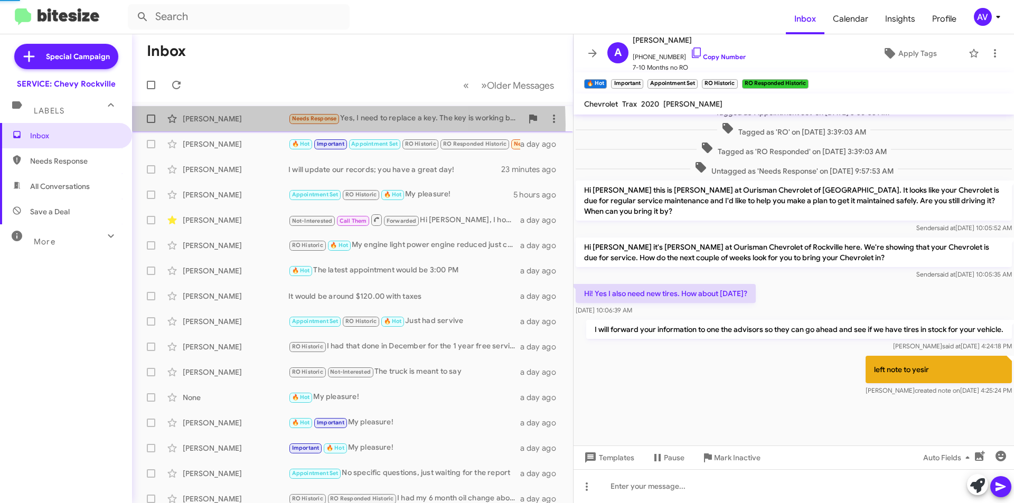
scroll to position [129, 0]
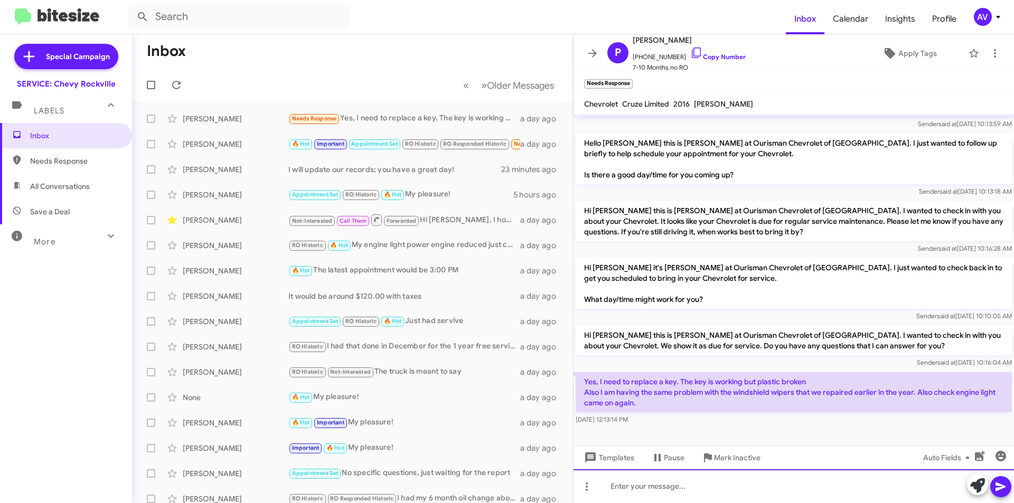
click at [657, 489] on div at bounding box center [793, 486] width 440 height 34
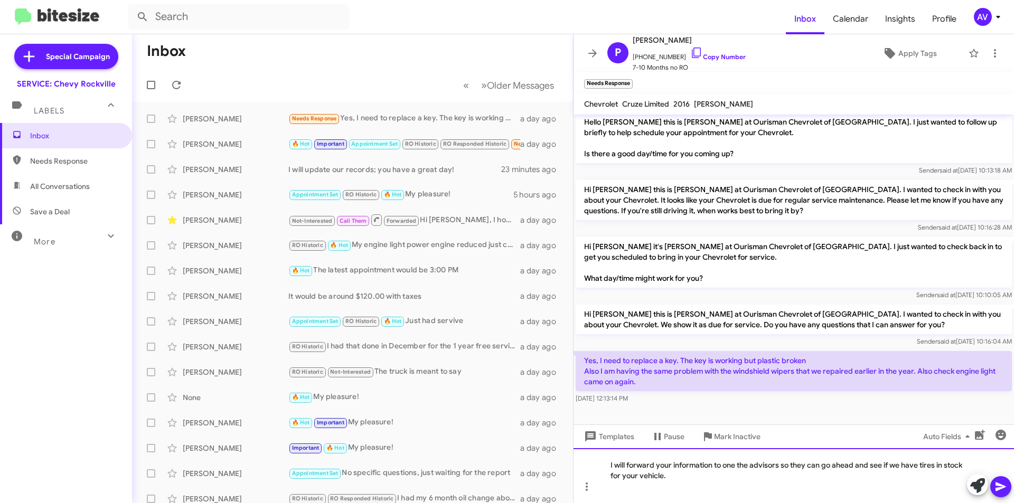
drag, startPoint x: 857, startPoint y: 468, endPoint x: 863, endPoint y: 517, distance: 49.5
click at [863, 503] on html "Inbox Calendar Insights Profile AV Special Campaign SERVICE: Chevy Rockville La…" at bounding box center [507, 251] width 1014 height 503
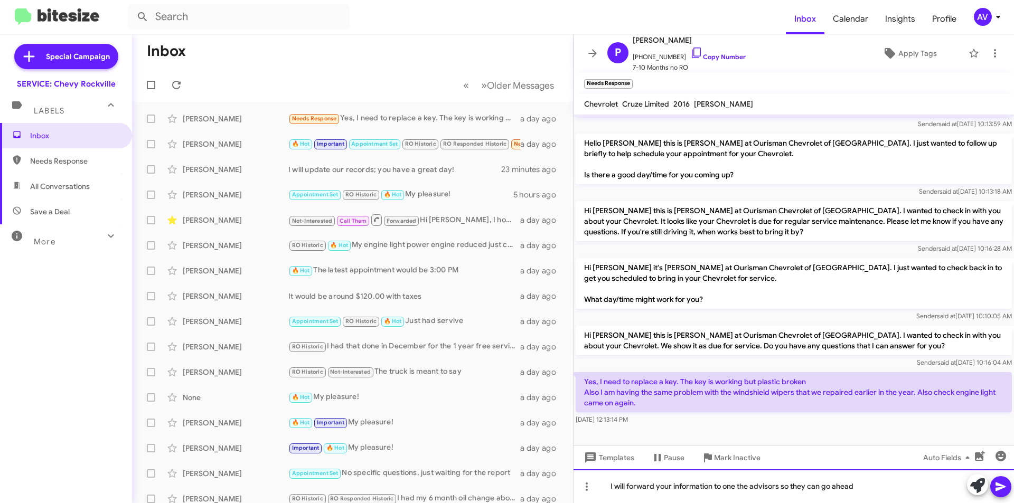
scroll to position [129, 0]
drag, startPoint x: 752, startPoint y: 490, endPoint x: 754, endPoint y: 503, distance: 12.8
click at [752, 492] on div "I will forward your information to one the advisors so they can help you direct…" at bounding box center [793, 486] width 440 height 34
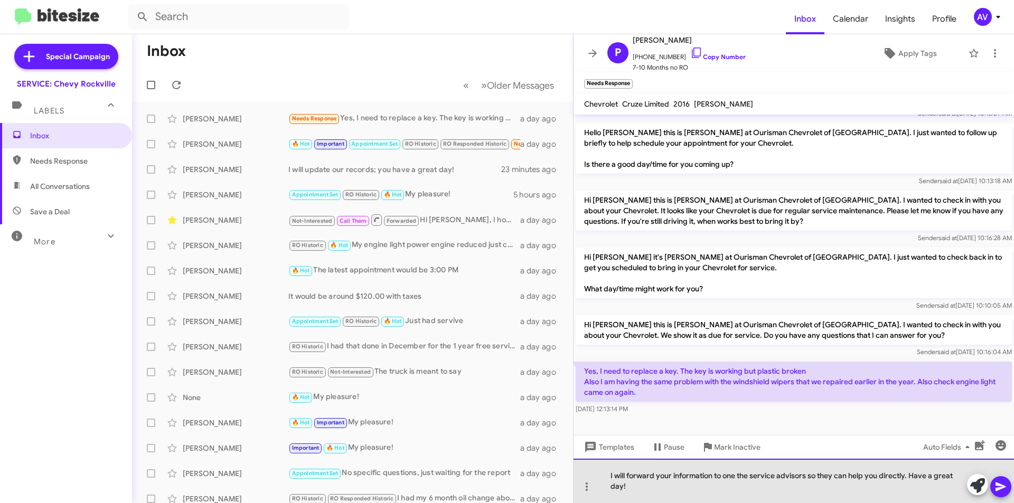
click at [770, 490] on div "I will forward your information to one the service advisors so they can help yo…" at bounding box center [793, 481] width 440 height 44
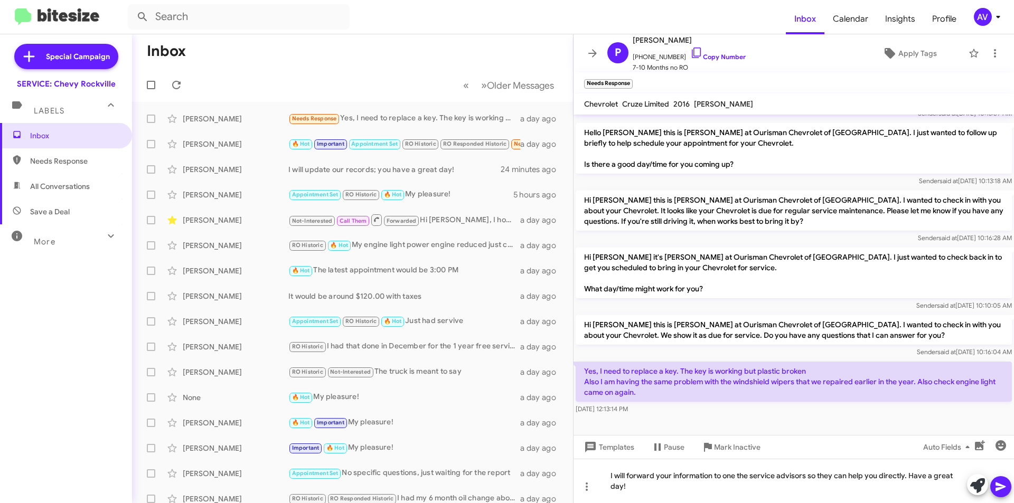
click at [1004, 486] on icon at bounding box center [1000, 487] width 10 height 9
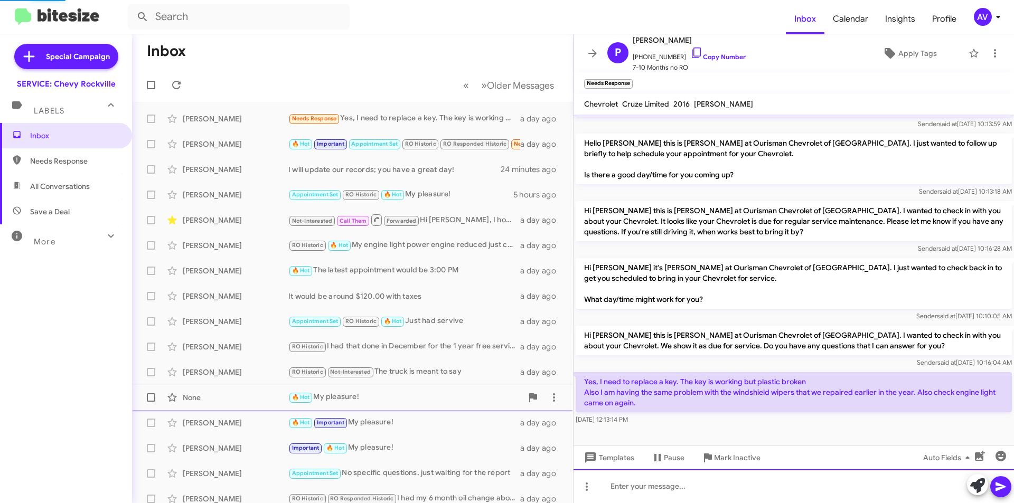
scroll to position [0, 0]
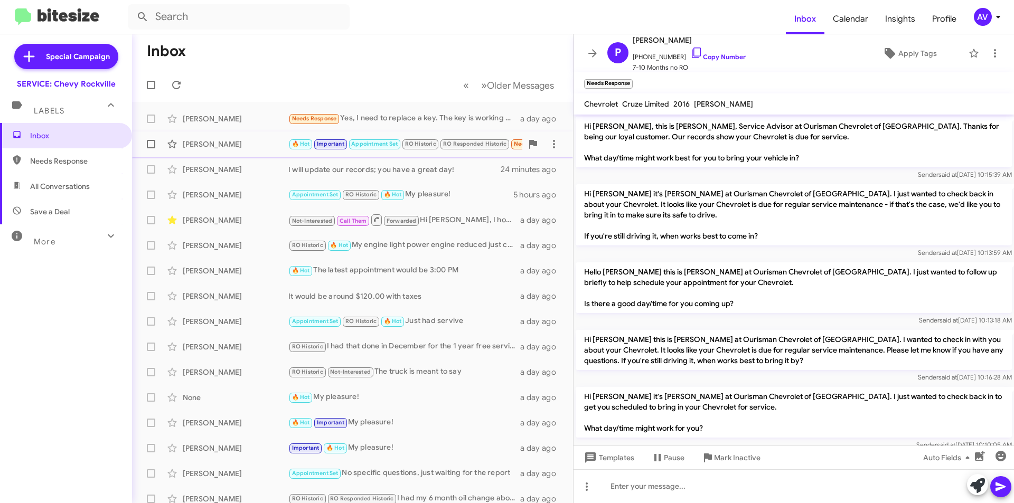
click at [276, 149] on div "Ayellet Aharonovich 🔥 Hot Important Appointment Set RO Historic RO Responded Hi…" at bounding box center [352, 144] width 424 height 21
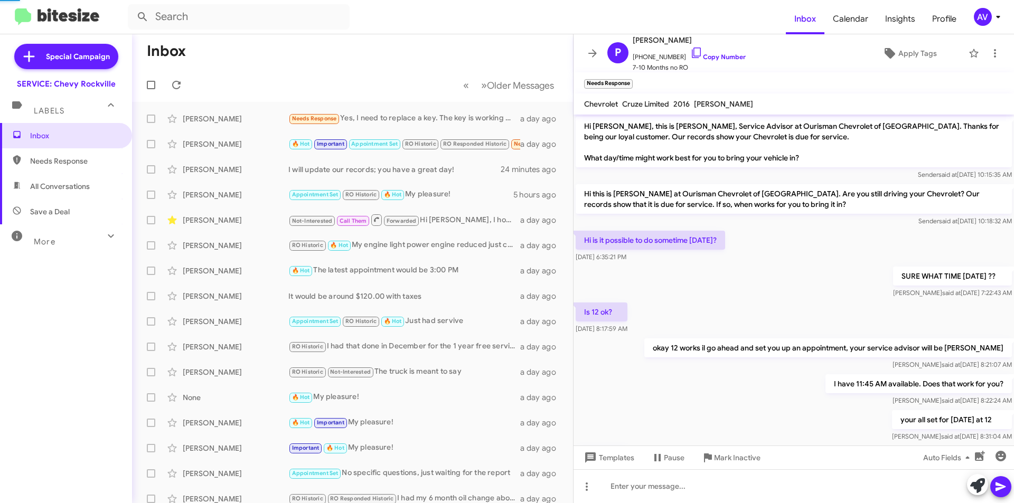
scroll to position [380, 0]
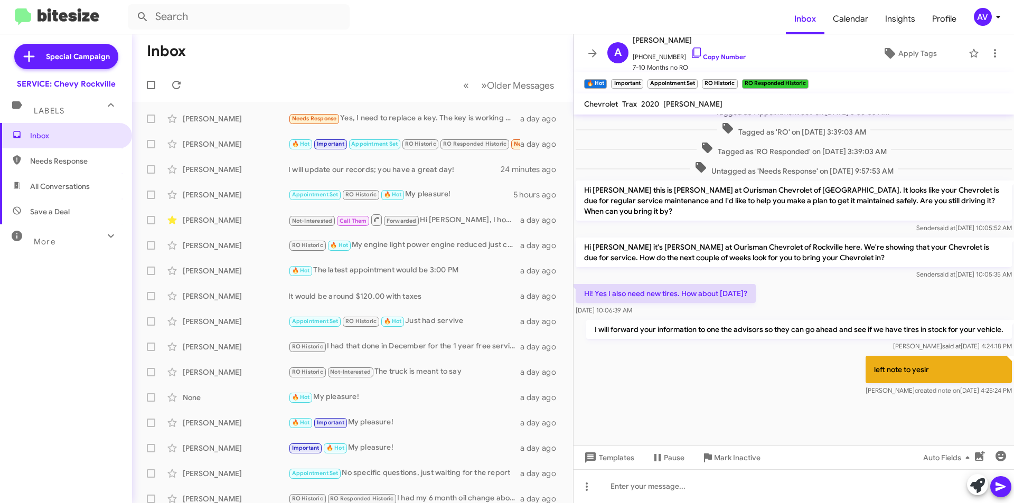
drag, startPoint x: 940, startPoint y: 369, endPoint x: 893, endPoint y: 365, distance: 46.6
click at [893, 365] on p "left note to yesir" at bounding box center [938, 369] width 146 height 27
click at [897, 366] on p "left note to yesir" at bounding box center [938, 369] width 146 height 27
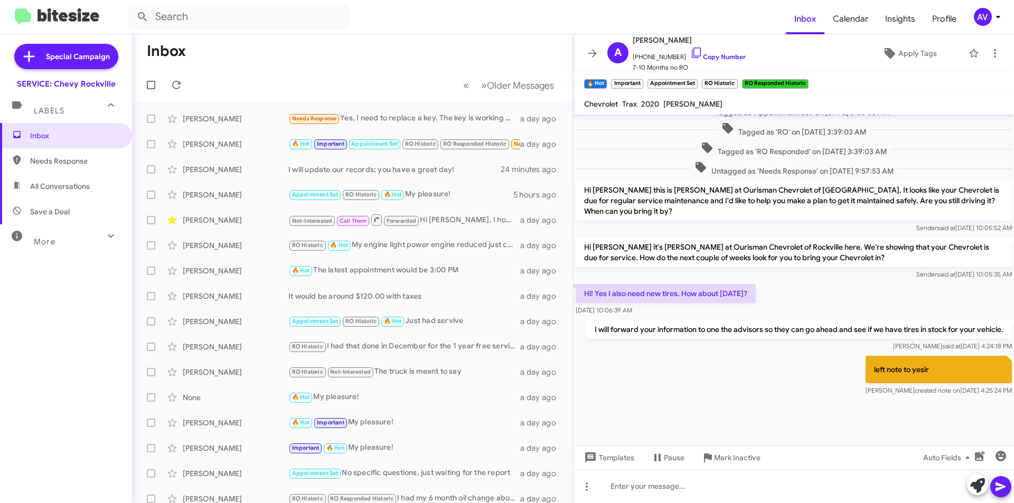
copy p "left note to yesir"
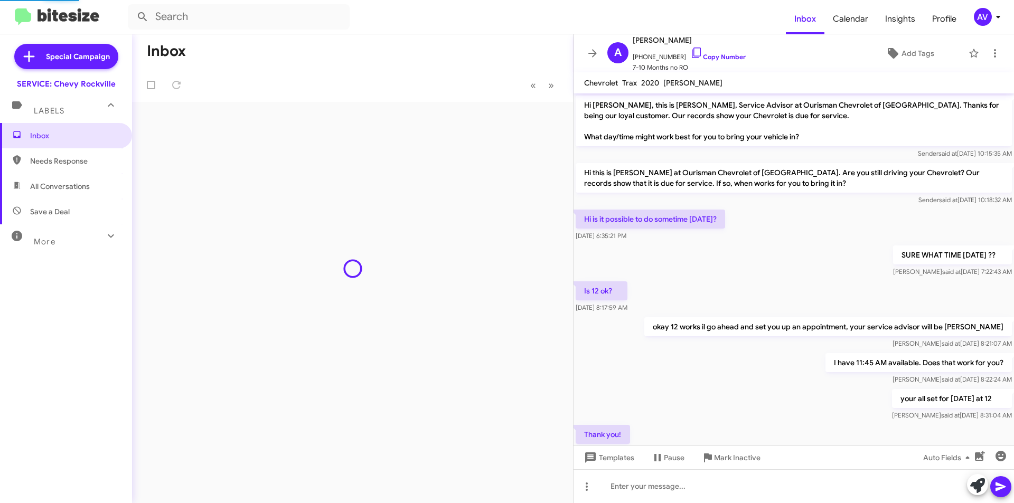
scroll to position [358, 0]
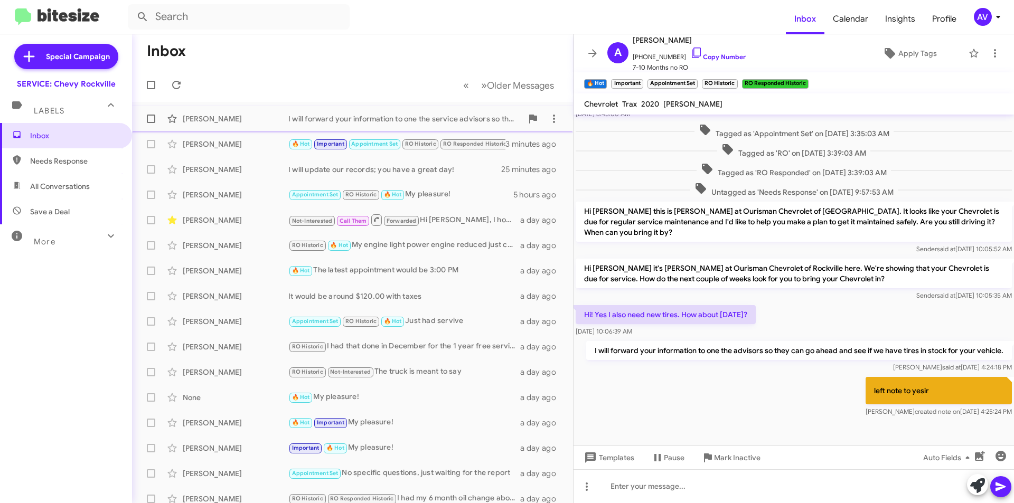
click at [369, 120] on div "I will forward your information to one the service advisors so they can help yo…" at bounding box center [405, 119] width 234 height 11
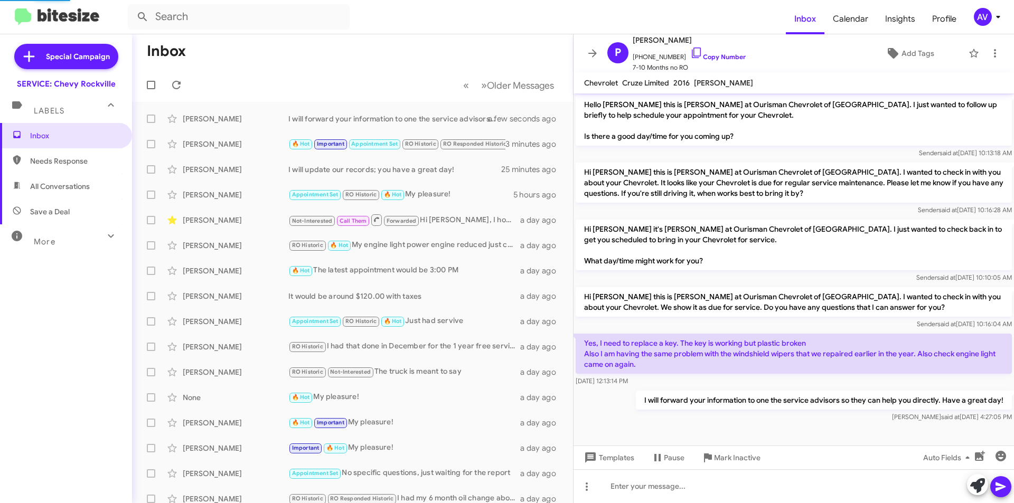
scroll to position [146, 0]
click at [586, 489] on icon at bounding box center [587, 487] width 2 height 8
click at [608, 464] on button "note" at bounding box center [608, 459] width 65 height 25
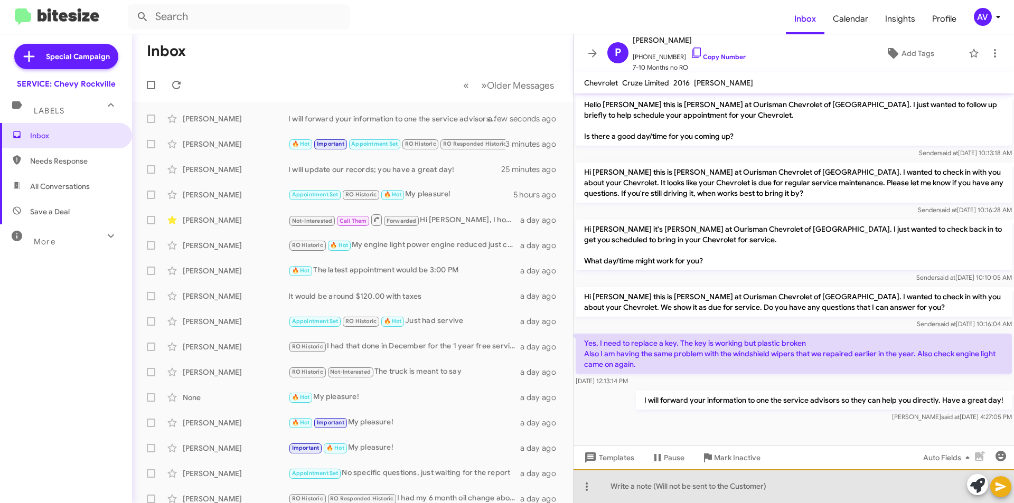
click at [648, 489] on div at bounding box center [793, 486] width 440 height 34
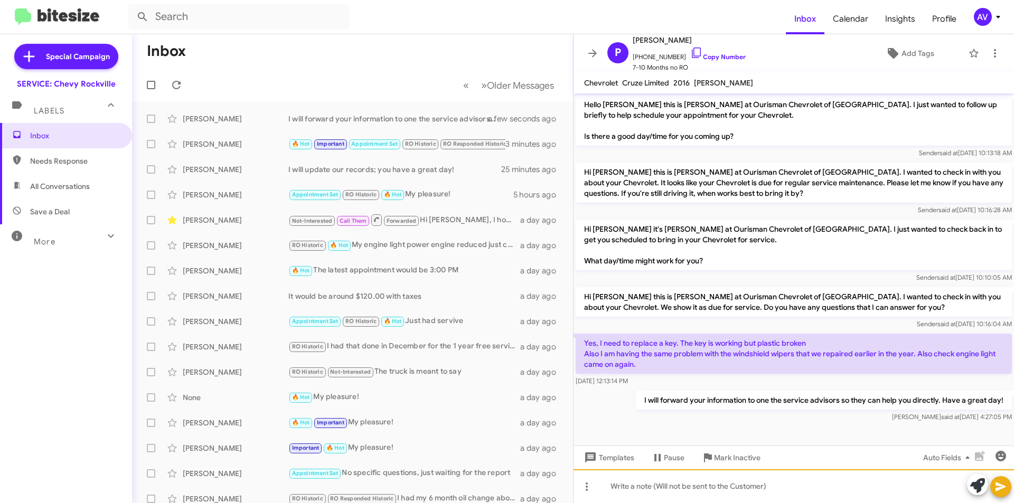
paste div
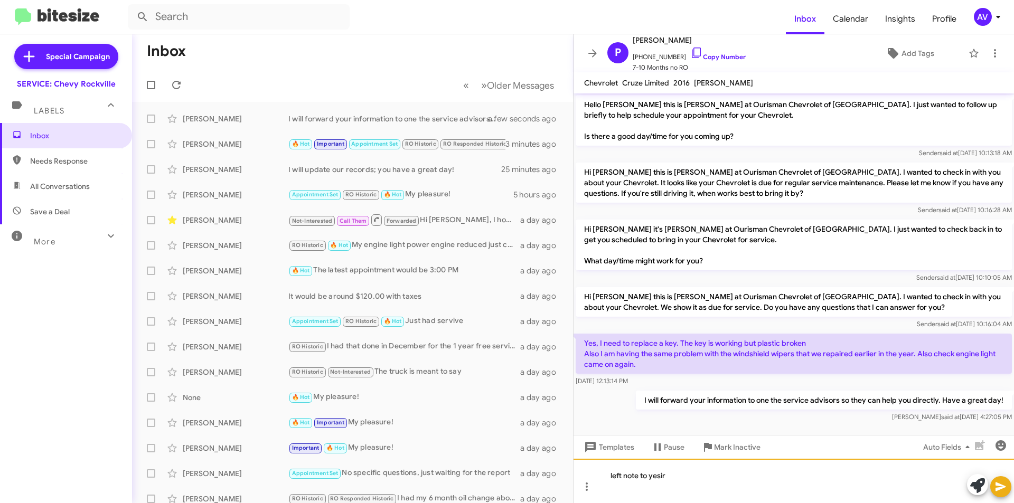
scroll to position [157, 0]
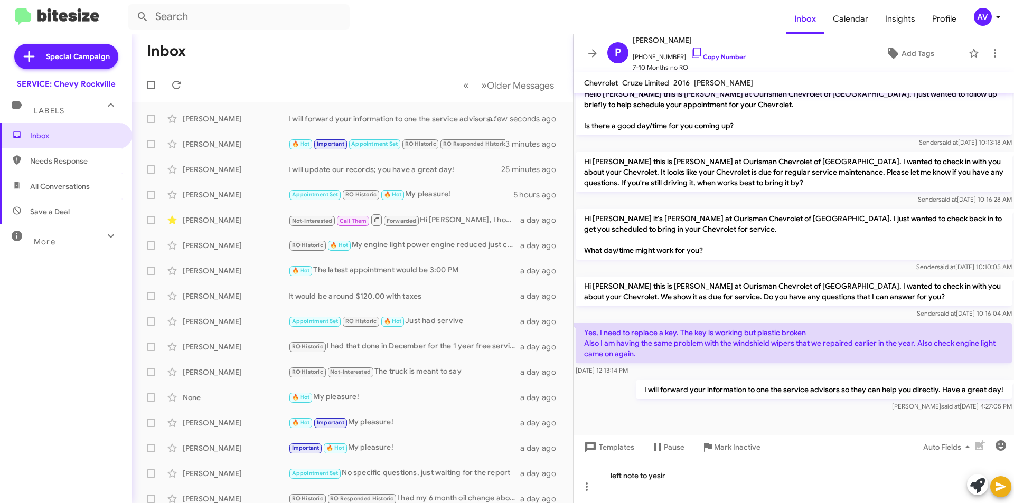
click at [992, 484] on button at bounding box center [1000, 486] width 21 height 21
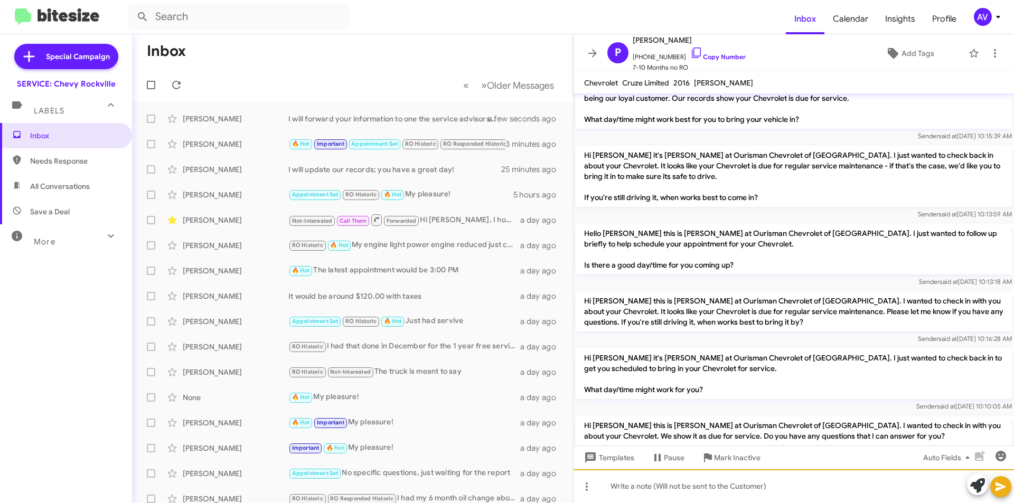
scroll to position [193, 0]
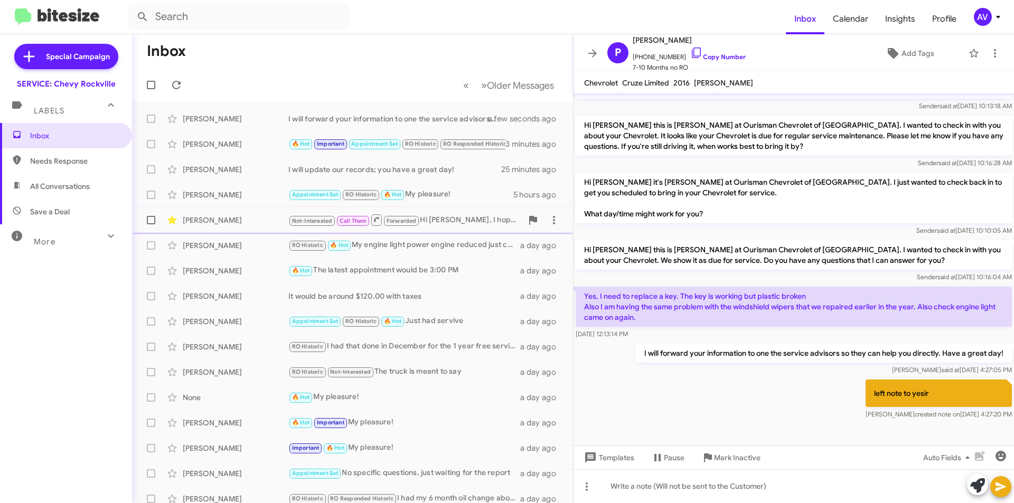
click at [213, 218] on div "[PERSON_NAME]" at bounding box center [236, 220] width 106 height 11
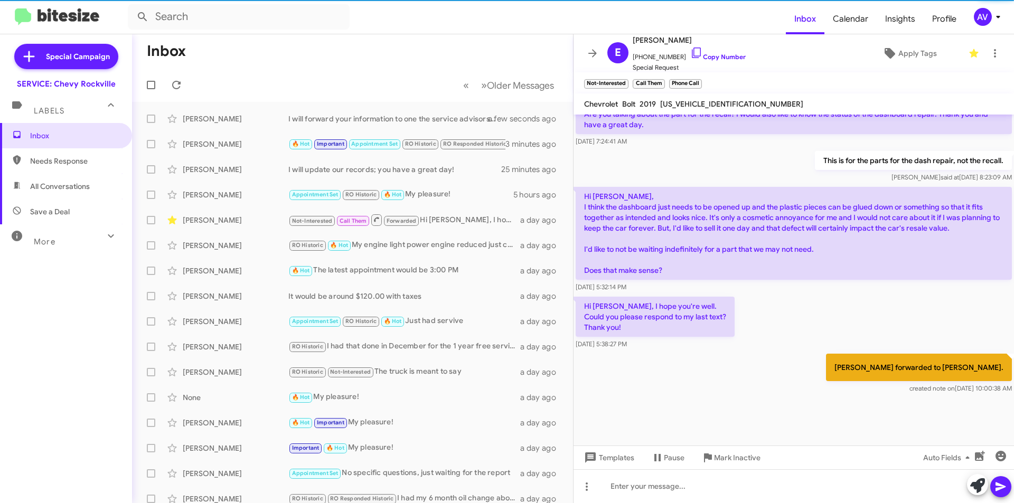
scroll to position [725, 0]
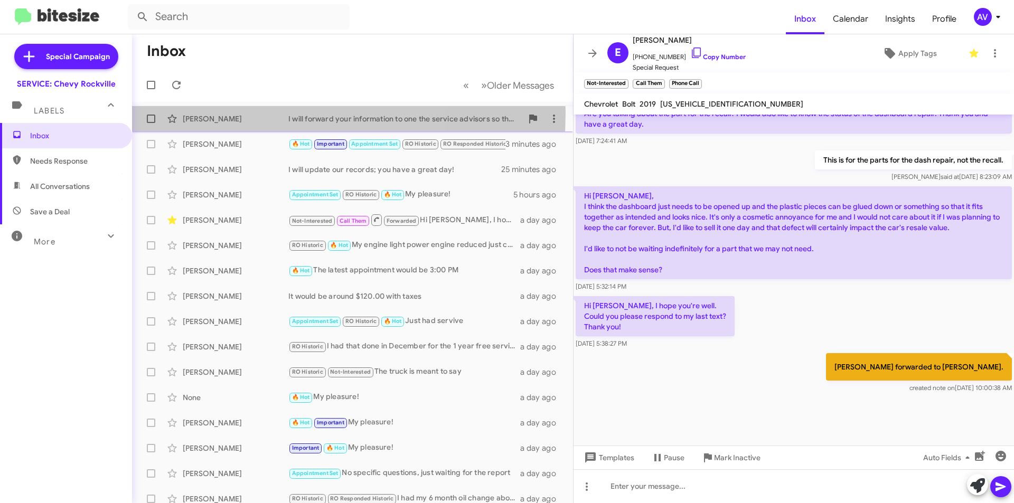
click at [237, 113] on div "[PERSON_NAME] I will forward your information to one the service advisors so th…" at bounding box center [352, 118] width 424 height 21
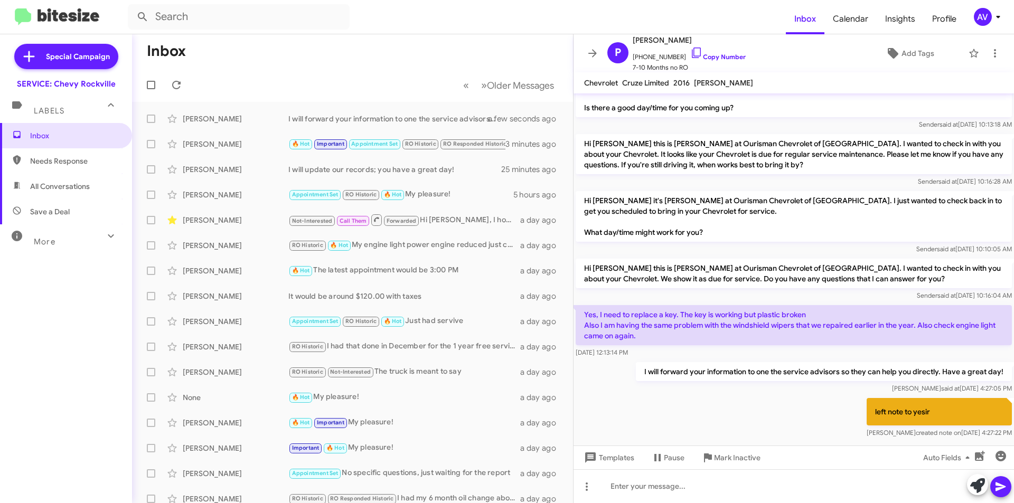
scroll to position [193, 0]
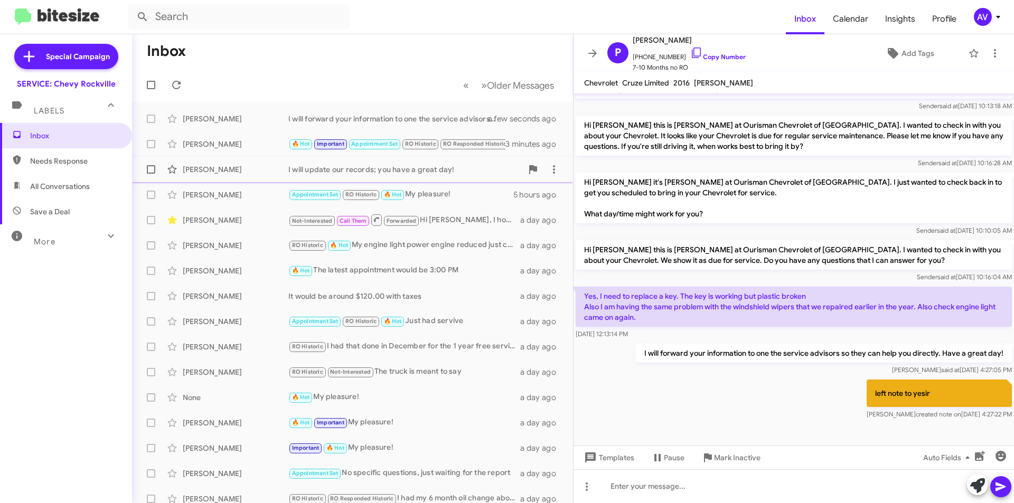
click at [353, 166] on div "I will update our records; you have a great day!" at bounding box center [405, 169] width 234 height 11
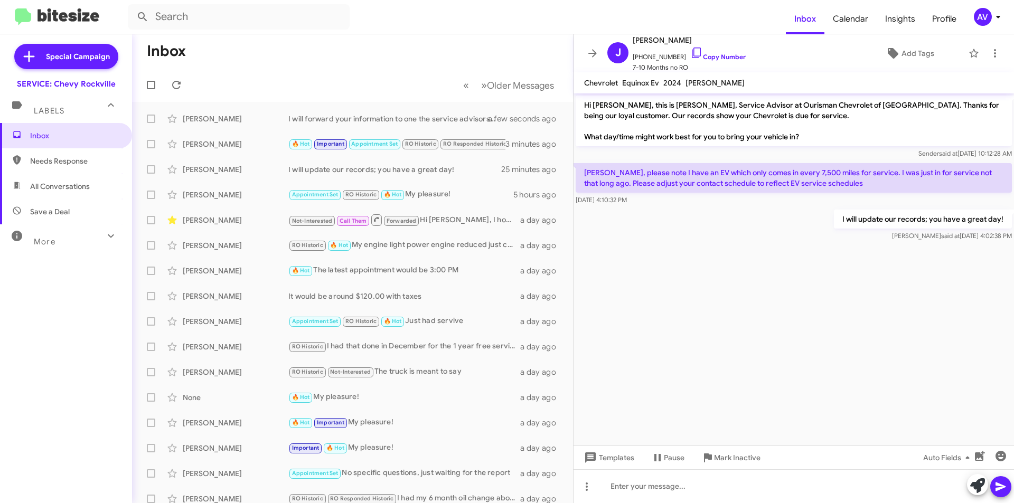
drag, startPoint x: 748, startPoint y: 333, endPoint x: 717, endPoint y: 315, distance: 36.0
click at [750, 346] on cdk-virtual-scroll-viewport "Hi John, this is Sammy, Service Advisor at Ourisman Chevrolet of Rockville. Tha…" at bounding box center [793, 269] width 440 height 352
click at [986, 18] on div "AV" at bounding box center [983, 17] width 18 height 18
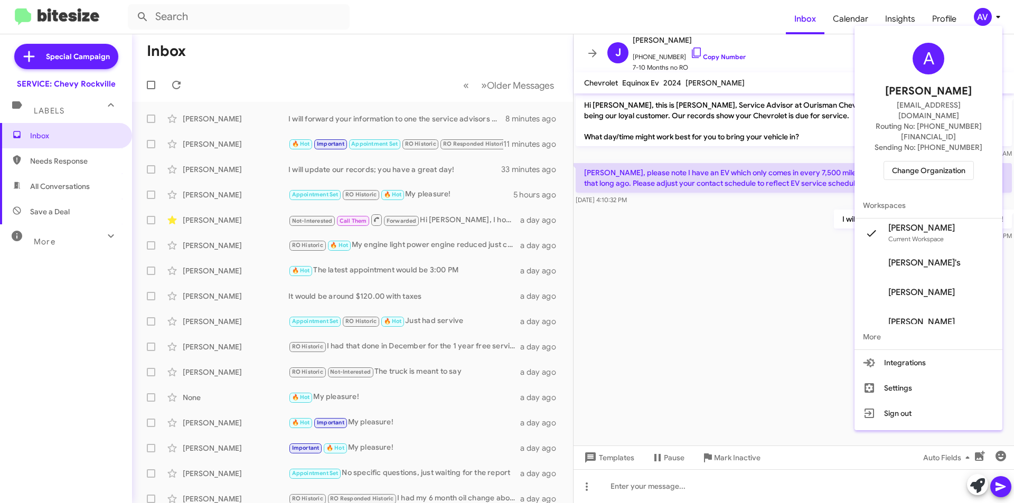
click at [931, 162] on span "Change Organization" at bounding box center [928, 171] width 73 height 18
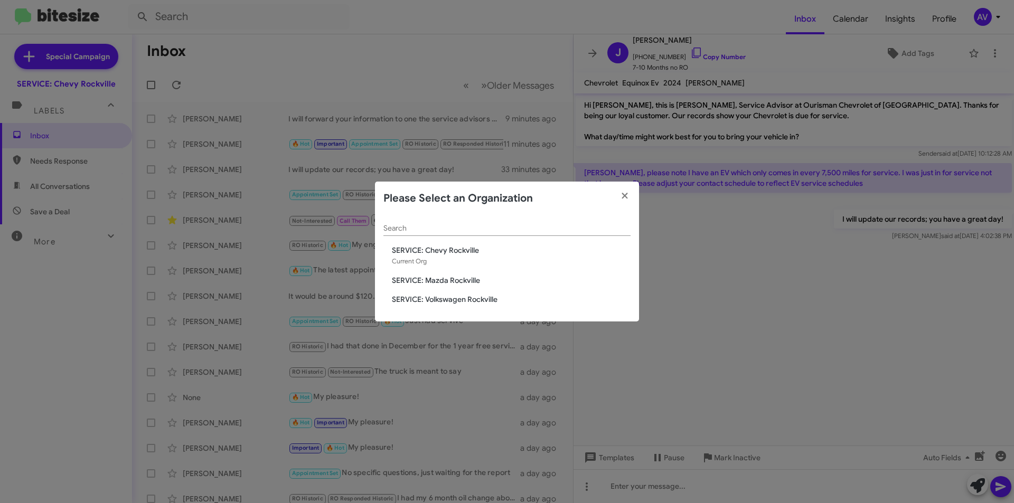
click at [455, 302] on span "SERVICE: Volkswagen Rockville" at bounding box center [511, 299] width 239 height 11
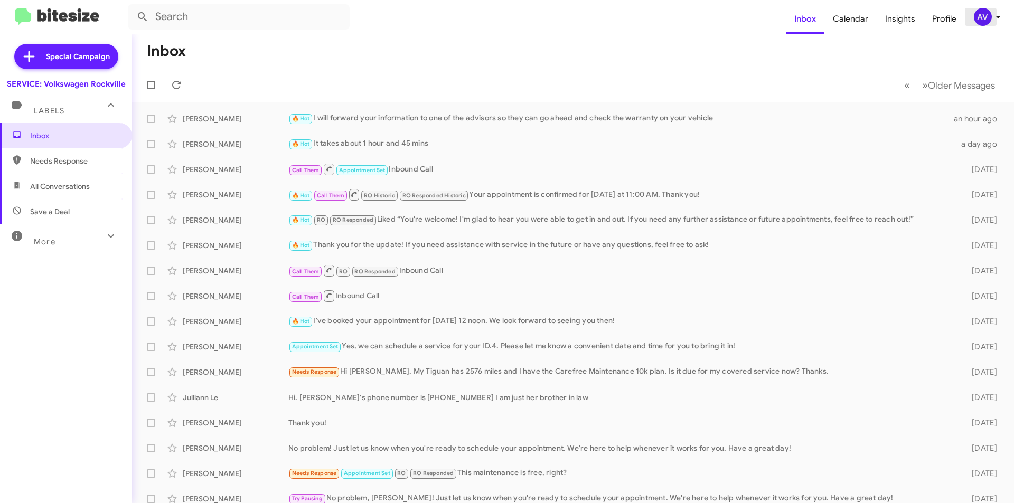
click at [983, 10] on div "AV" at bounding box center [983, 17] width 18 height 18
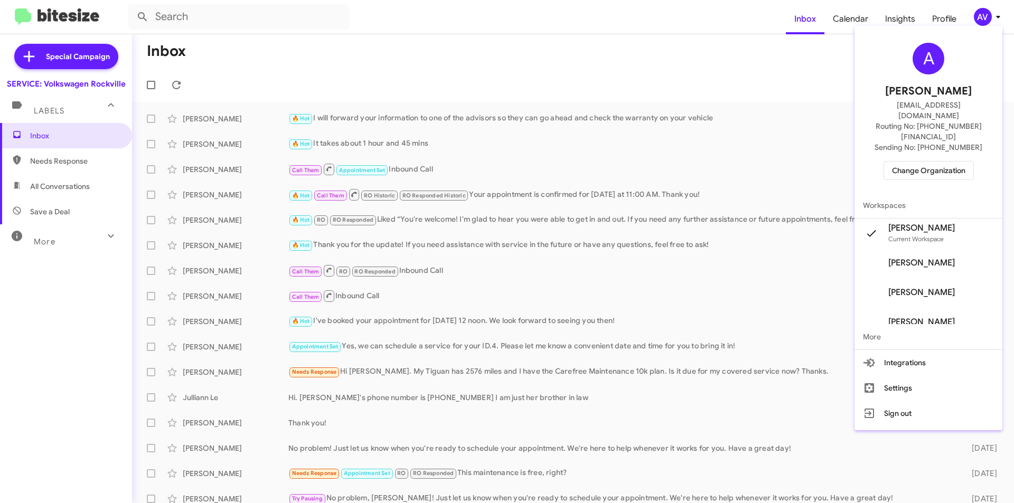
click at [932, 162] on span "Change Organization" at bounding box center [928, 171] width 73 height 18
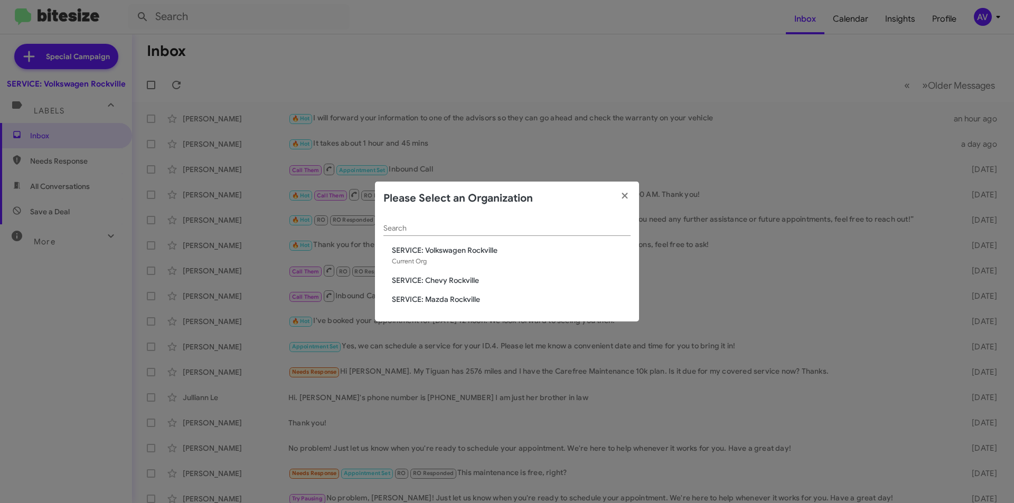
click at [471, 278] on span "SERVICE: Chevy Rockville" at bounding box center [511, 280] width 239 height 11
